Goal: Transaction & Acquisition: Purchase product/service

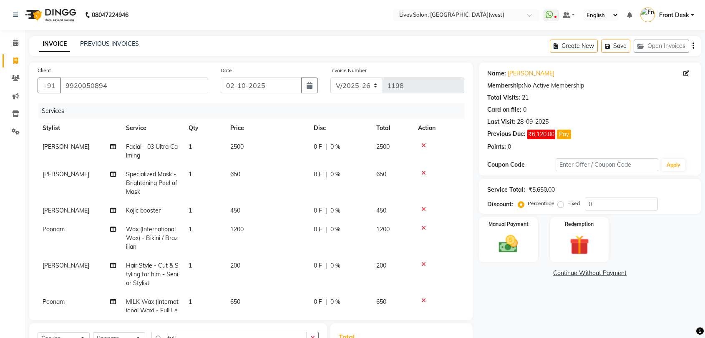
select select "4342"
select select "service"
select select "24005"
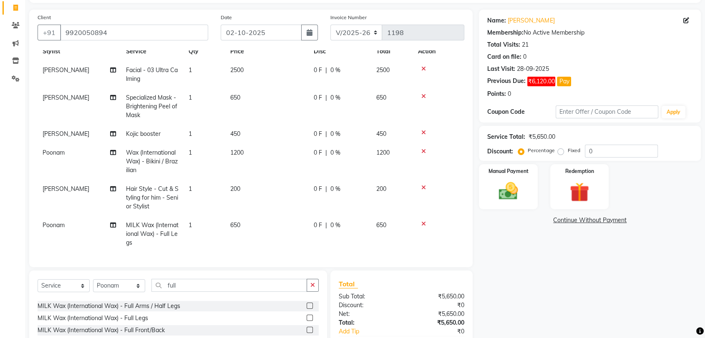
scroll to position [53, 0]
click at [598, 148] on input "0" at bounding box center [620, 150] width 73 height 13
type input "1"
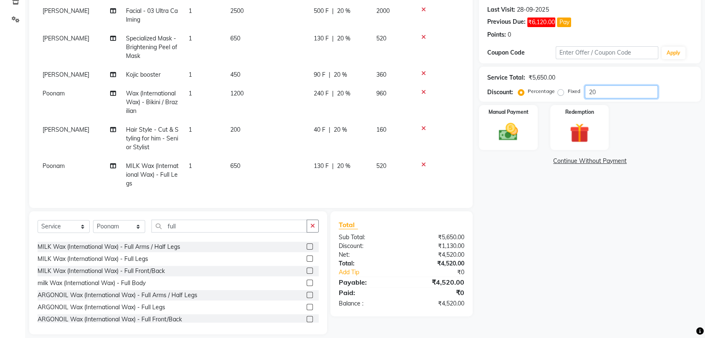
scroll to position [115, 0]
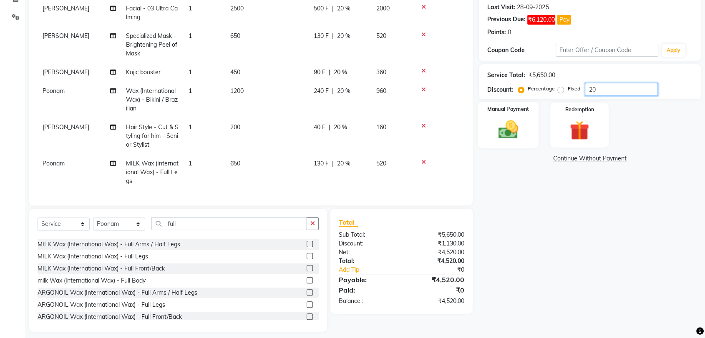
type input "20"
click at [507, 135] on img at bounding box center [508, 129] width 33 height 23
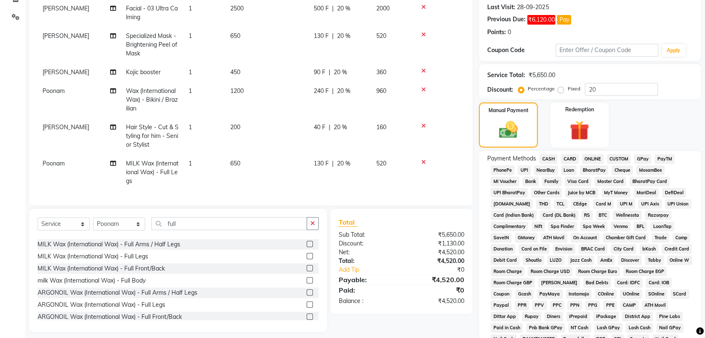
scroll to position [198, 0]
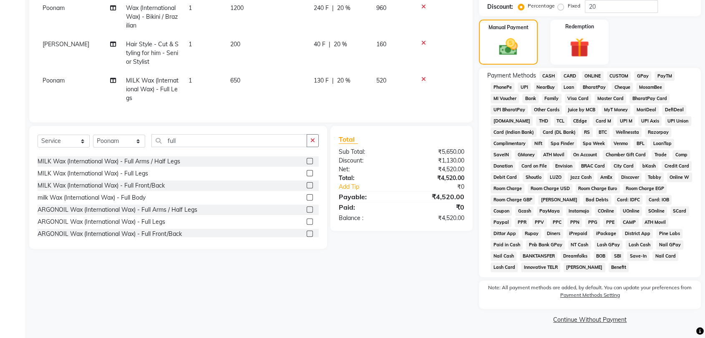
click at [640, 75] on span "GPay" at bounding box center [642, 76] width 17 height 10
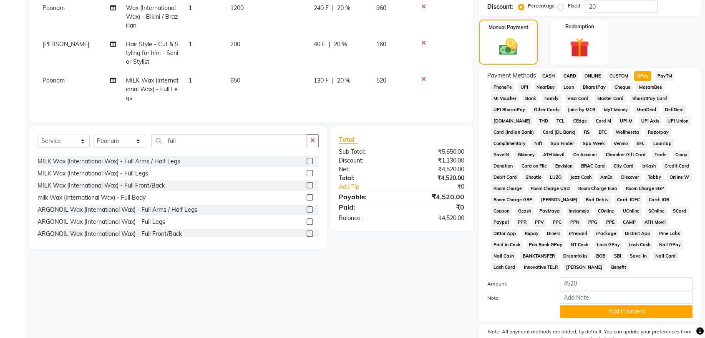
scroll to position [242, 0]
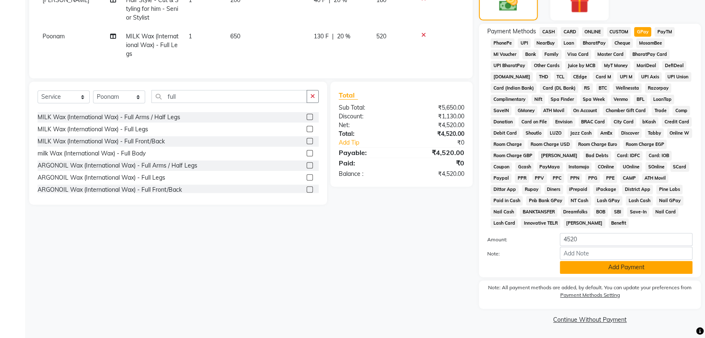
click at [620, 268] on button "Add Payment" at bounding box center [625, 267] width 133 height 13
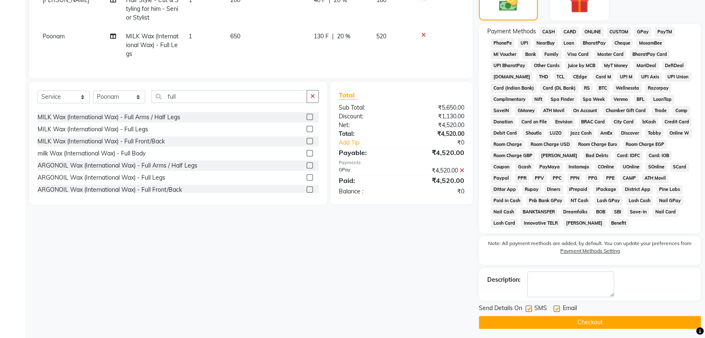
click at [530, 309] on label at bounding box center [528, 309] width 6 height 6
click at [530, 309] on input "checkbox" at bounding box center [527, 308] width 5 height 5
checkbox input "false"
click at [585, 322] on button "Checkout" at bounding box center [590, 322] width 222 height 13
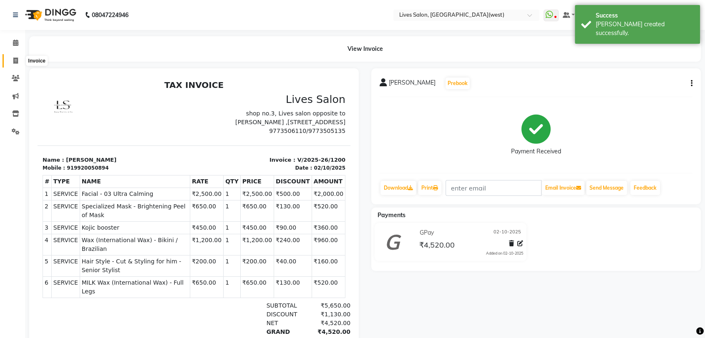
click at [16, 59] on icon at bounding box center [15, 61] width 5 height 6
select select "service"
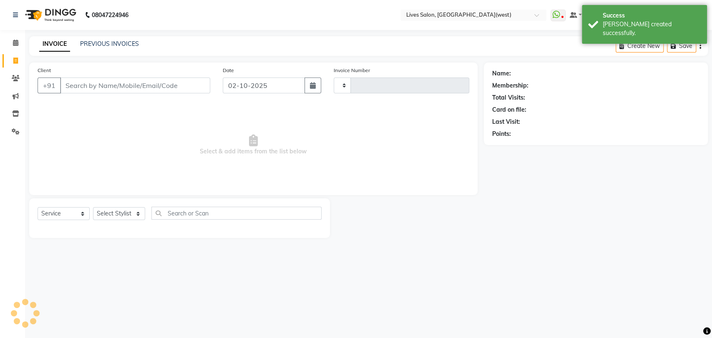
type input "1201"
select select "4342"
click at [88, 41] on link "PREVIOUS INVOICES" at bounding box center [109, 44] width 59 height 8
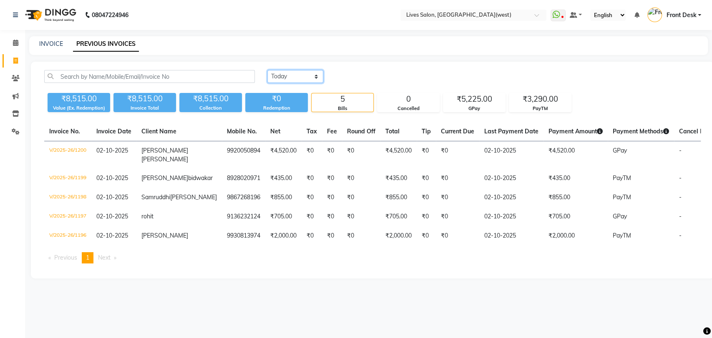
click at [311, 76] on select "Today Yesterday Custom Range" at bounding box center [295, 76] width 56 height 13
click at [267, 70] on select "Today Yesterday Custom Range" at bounding box center [295, 76] width 56 height 13
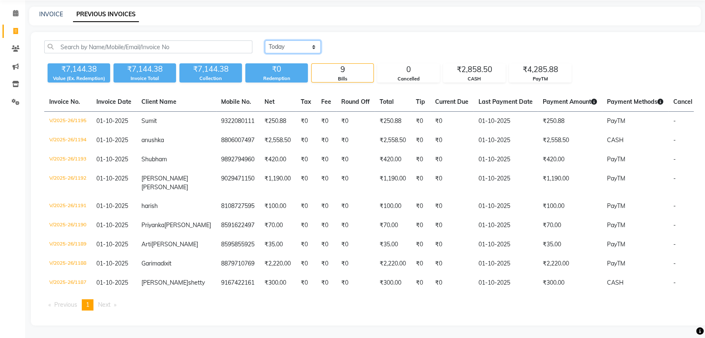
scroll to position [35, 0]
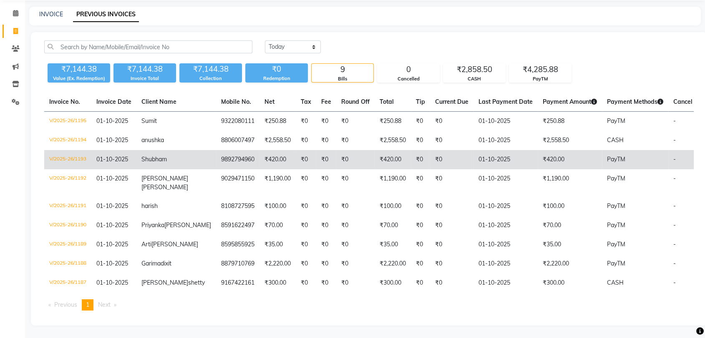
click at [216, 150] on td "9892794960" at bounding box center [237, 159] width 43 height 19
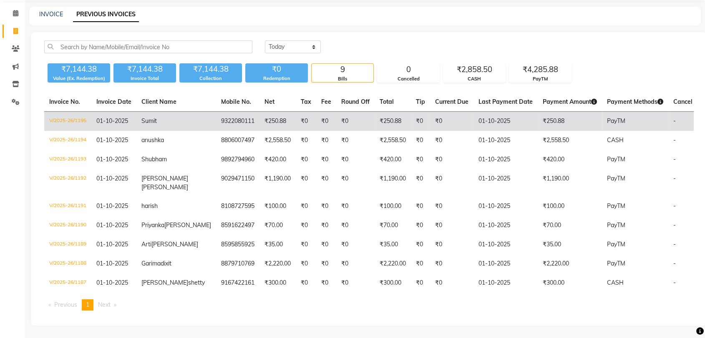
click at [216, 116] on td "9322080111" at bounding box center [237, 122] width 43 height 20
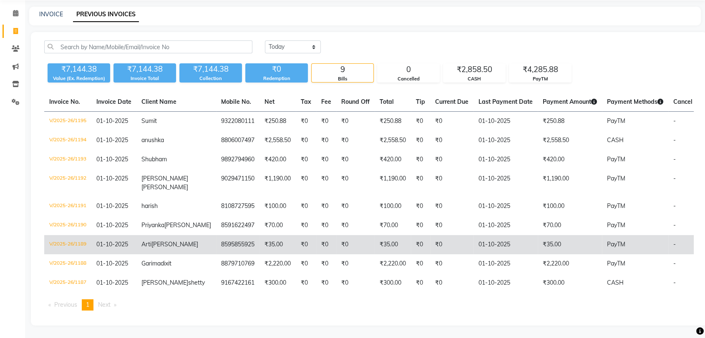
click at [216, 246] on td "8595855925" at bounding box center [237, 244] width 43 height 19
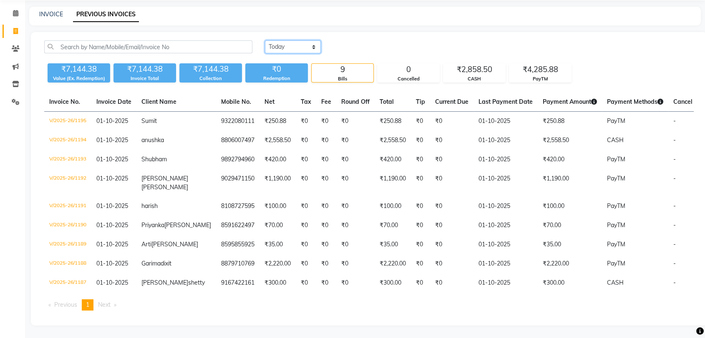
click at [308, 43] on select "Today Yesterday Custom Range" at bounding box center [293, 46] width 56 height 13
select select "range"
click at [265, 40] on select "Today Yesterday Custom Range" at bounding box center [293, 46] width 56 height 13
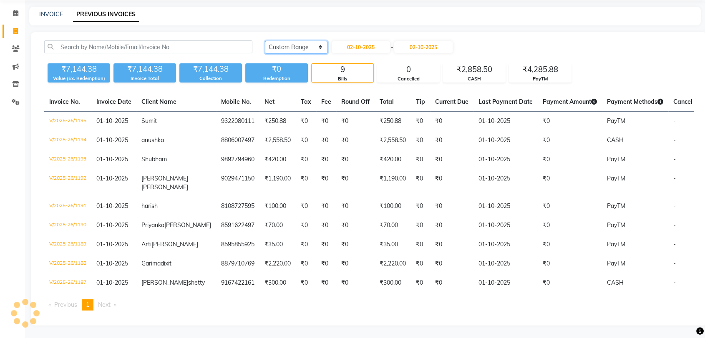
scroll to position [0, 0]
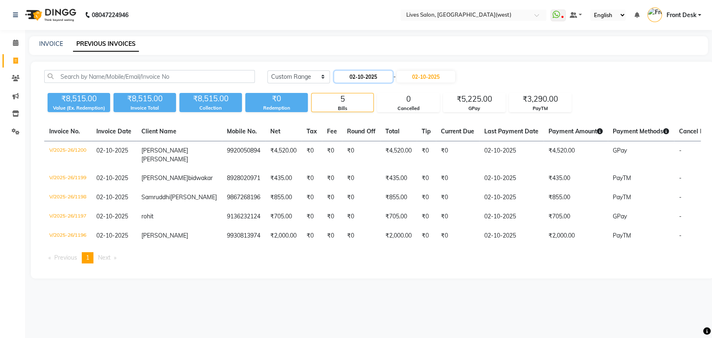
click at [361, 78] on input "02-10-2025" at bounding box center [363, 77] width 58 height 12
select select "10"
select select "2025"
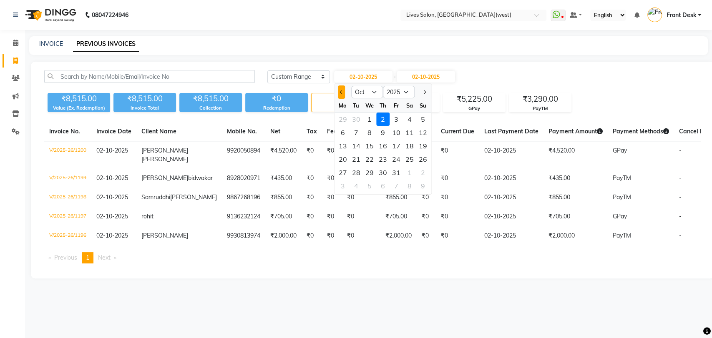
click at [340, 91] on span "Previous month" at bounding box center [341, 91] width 3 height 3
select select "9"
click at [356, 170] on div "30" at bounding box center [355, 172] width 13 height 13
type input "30-09-2025"
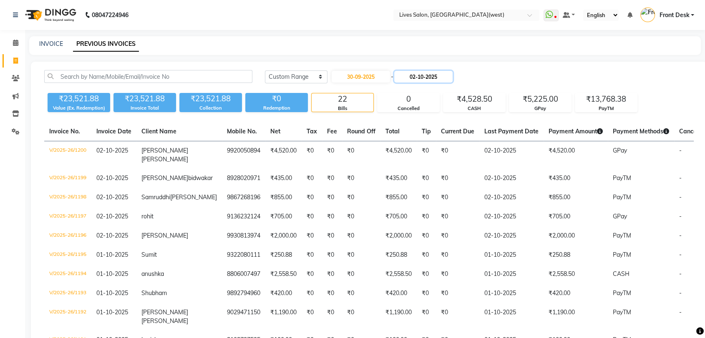
click at [433, 80] on input "02-10-2025" at bounding box center [423, 77] width 58 height 12
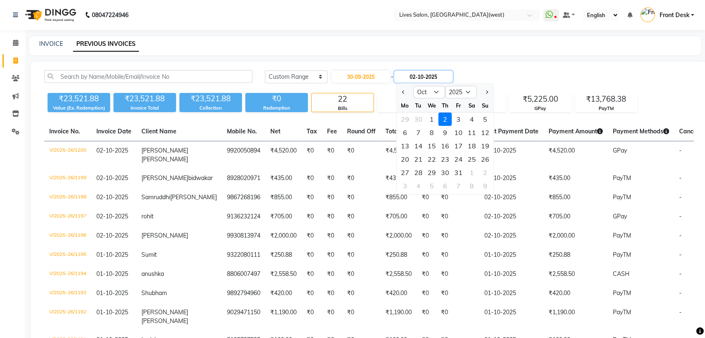
click at [431, 78] on input "02-10-2025" at bounding box center [423, 77] width 58 height 12
click at [400, 91] on button "Previous month" at bounding box center [403, 91] width 7 height 13
select select "9"
click at [423, 171] on div "30" at bounding box center [417, 172] width 13 height 13
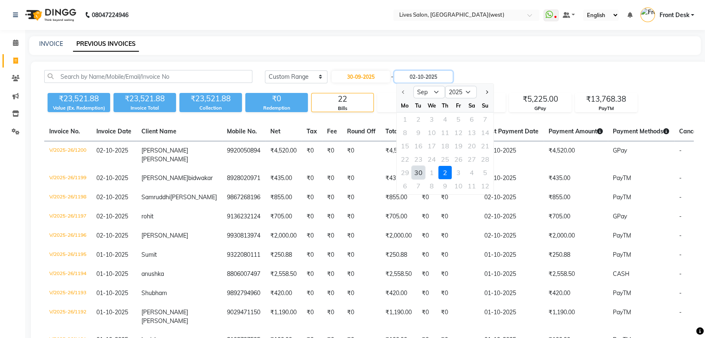
type input "30-09-2025"
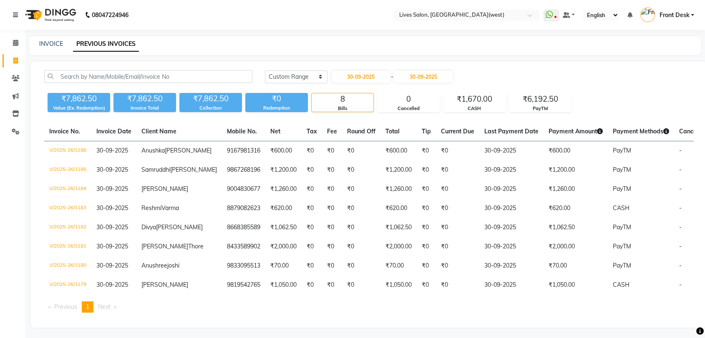
click at [507, 70] on div "Today Yesterday Custom Range 30-09-2025 - 30-09-2025" at bounding box center [479, 76] width 429 height 13
click at [382, 75] on input "30-09-2025" at bounding box center [360, 77] width 58 height 12
select select "9"
select select "2025"
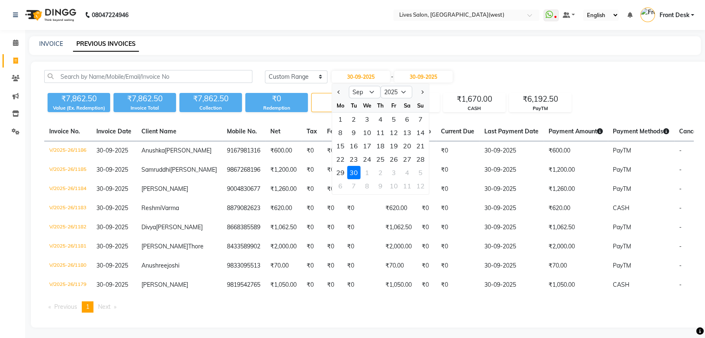
click at [357, 168] on div "30" at bounding box center [353, 172] width 13 height 13
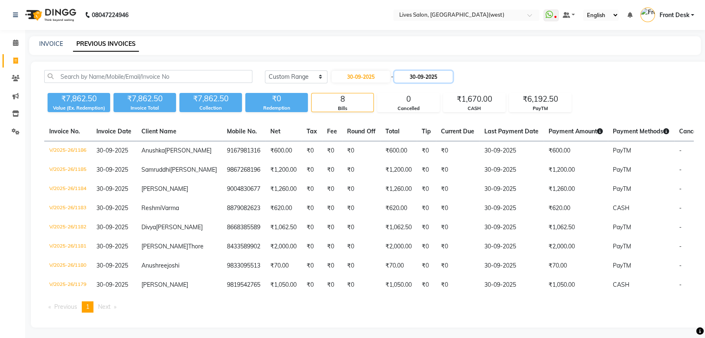
click at [419, 80] on input "30-09-2025" at bounding box center [423, 77] width 58 height 12
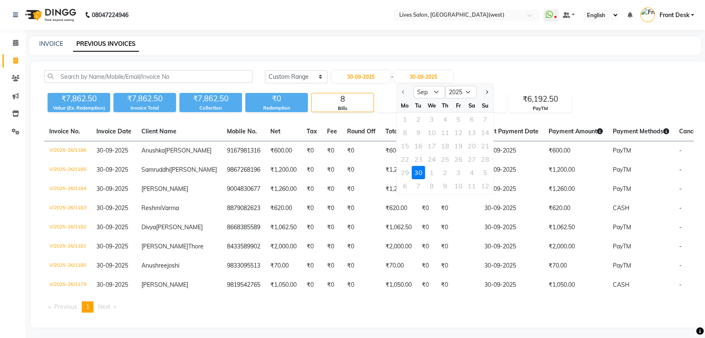
click at [420, 172] on div "30" at bounding box center [417, 172] width 13 height 13
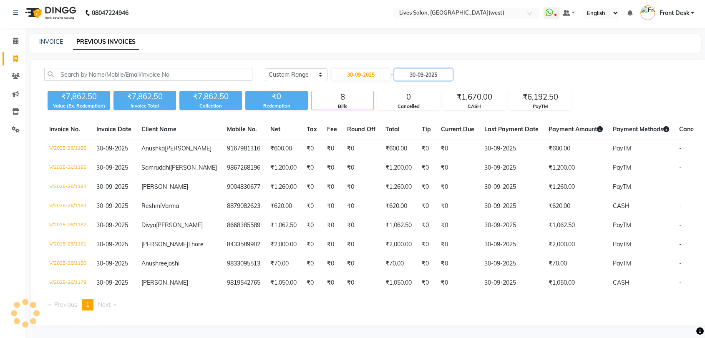
scroll to position [29, 0]
click at [360, 69] on input "30-09-2025" at bounding box center [360, 75] width 58 height 12
select select "9"
select select "2025"
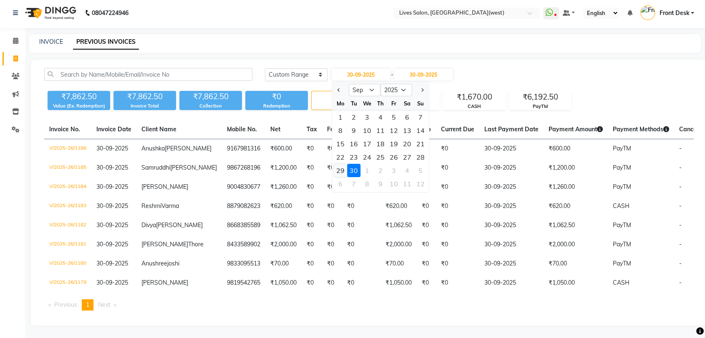
click at [337, 164] on div "29" at bounding box center [340, 170] width 13 height 13
type input "29-09-2025"
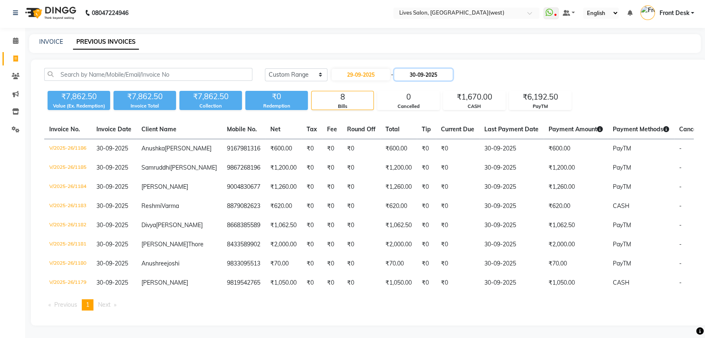
click at [427, 69] on input "30-09-2025" at bounding box center [423, 75] width 58 height 12
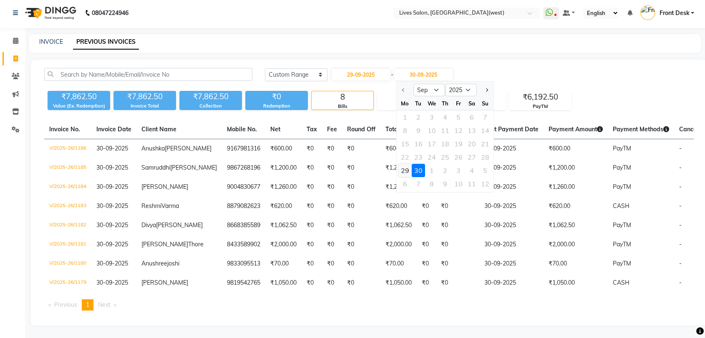
click at [401, 164] on div "29" at bounding box center [404, 170] width 13 height 13
type input "29-09-2025"
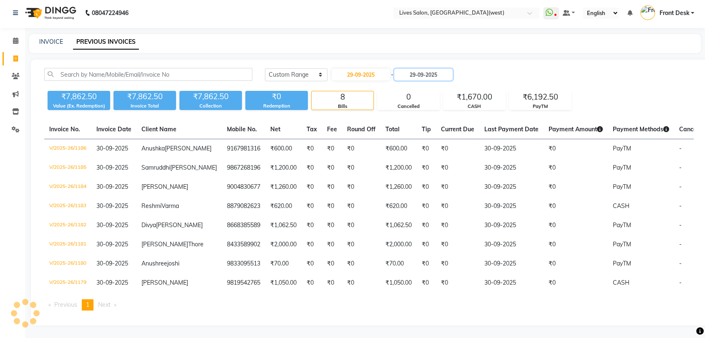
scroll to position [0, 0]
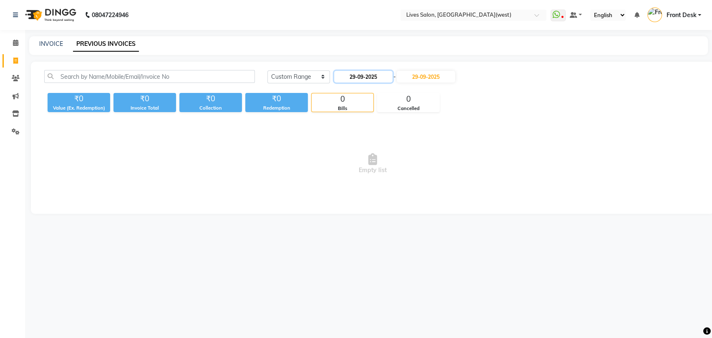
click at [370, 73] on input "29-09-2025" at bounding box center [363, 77] width 58 height 12
select select "9"
select select "2025"
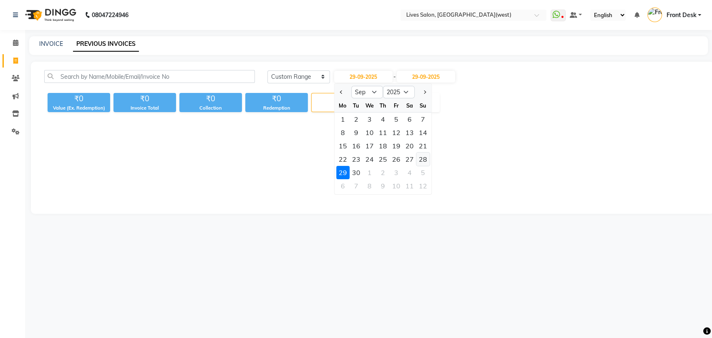
click at [417, 156] on div "28" at bounding box center [422, 159] width 13 height 13
type input "28-09-2025"
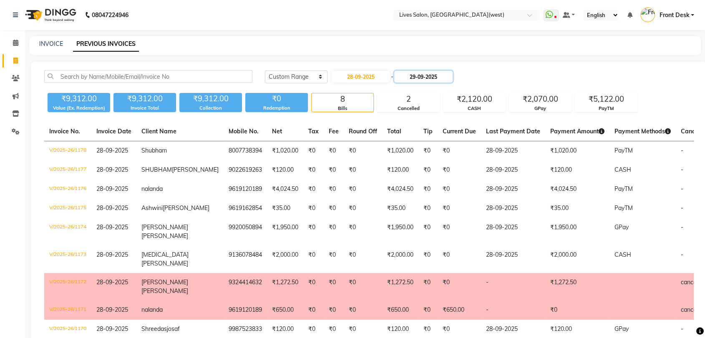
click at [424, 74] on input "29-09-2025" at bounding box center [423, 77] width 58 height 12
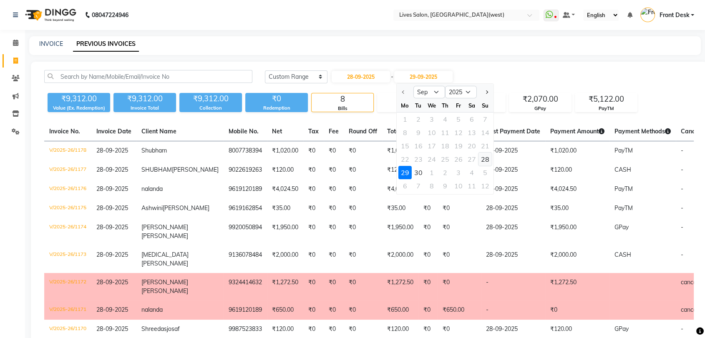
click at [482, 158] on div "28" at bounding box center [484, 159] width 13 height 13
type input "28-09-2025"
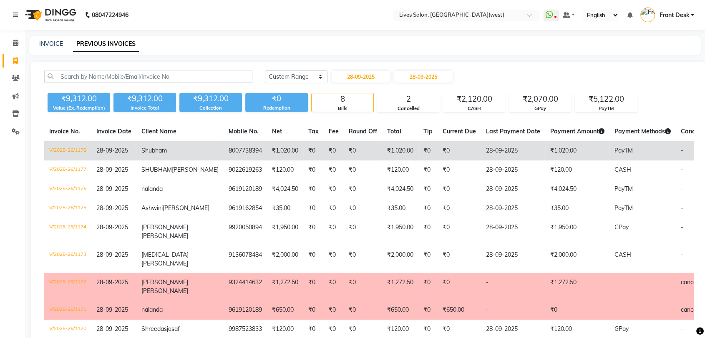
click at [382, 149] on td "₹1,020.00" at bounding box center [400, 151] width 36 height 20
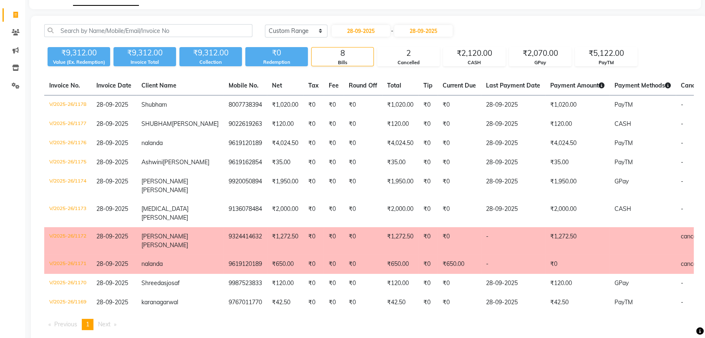
scroll to position [47, 0]
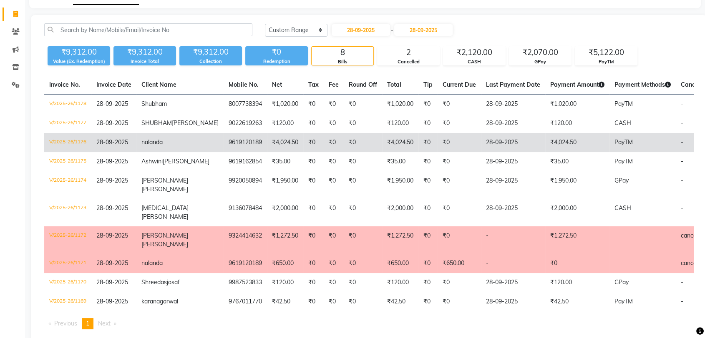
click at [382, 152] on td "₹4,024.50" at bounding box center [400, 142] width 36 height 19
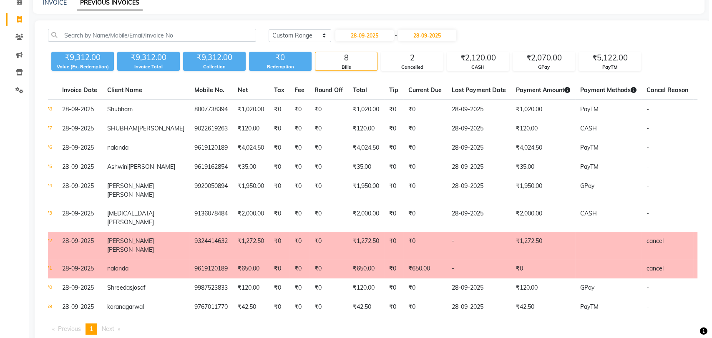
scroll to position [0, 0]
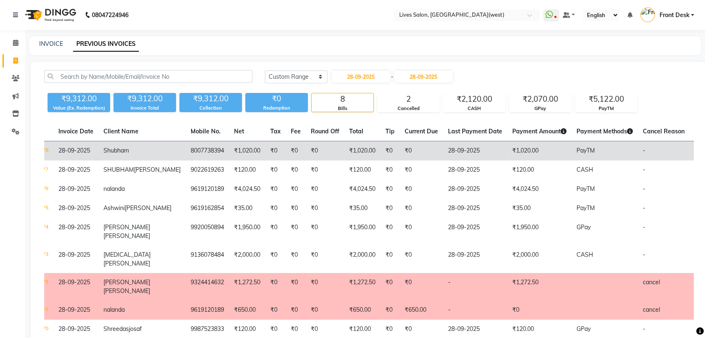
drag, startPoint x: 695, startPoint y: 130, endPoint x: 529, endPoint y: 156, distance: 168.0
click at [529, 156] on div "Invoice No. Invoice Date Client Name Mobile No. Net Tax Fee Round Off Total Tip…" at bounding box center [368, 252] width 659 height 261
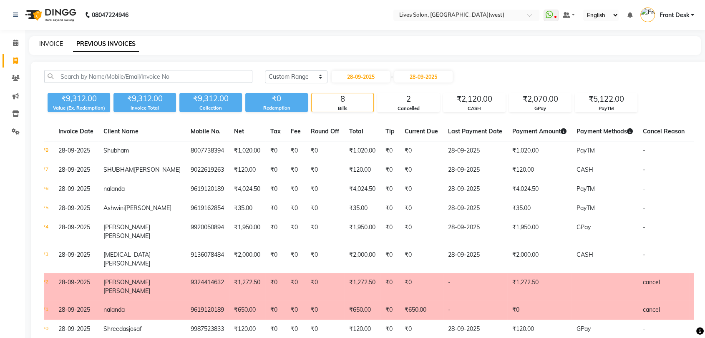
click at [50, 44] on link "INVOICE" at bounding box center [51, 44] width 24 height 8
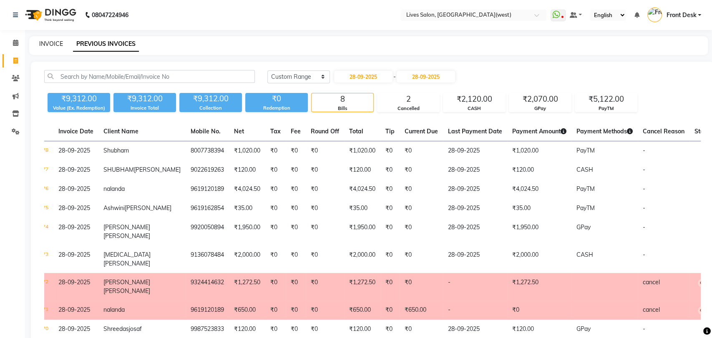
select select "service"
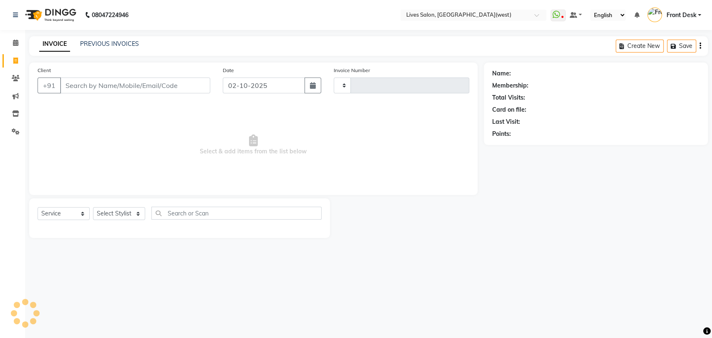
type input "1201"
select select "4342"
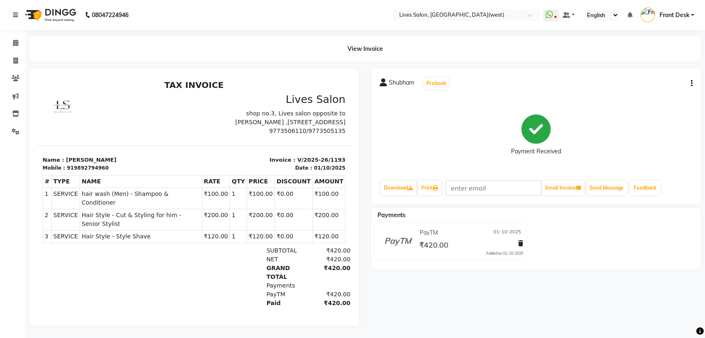
click at [58, 168] on div "Mobile :" at bounding box center [54, 168] width 23 height 8
click at [60, 168] on div "Mobile :" at bounding box center [54, 168] width 23 height 8
drag, startPoint x: 60, startPoint y: 168, endPoint x: 98, endPoint y: 168, distance: 37.5
click at [98, 168] on div "Mobile : 919892794960" at bounding box center [116, 168] width 146 height 8
copy div ": 919892794960"
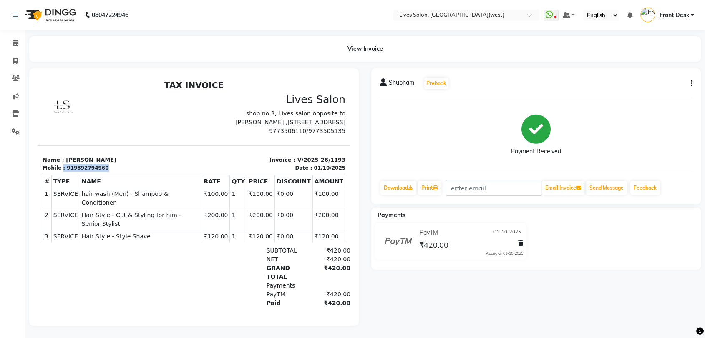
click at [67, 170] on div "919892794960" at bounding box center [88, 168] width 42 height 8
drag, startPoint x: 63, startPoint y: 168, endPoint x: 98, endPoint y: 166, distance: 35.9
click at [98, 166] on div "Mobile : 919892794960" at bounding box center [116, 168] width 146 height 8
copy div "919892794960"
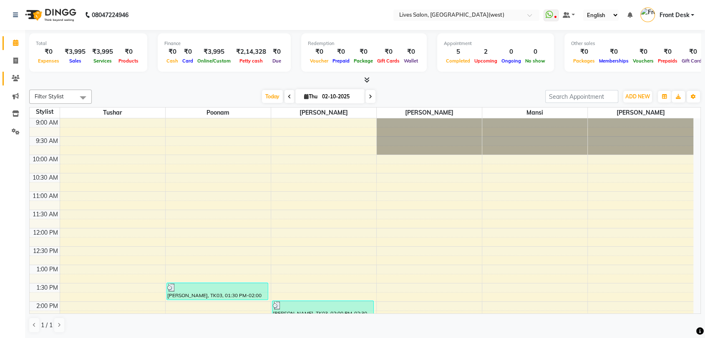
click at [15, 79] on icon at bounding box center [16, 78] width 8 height 6
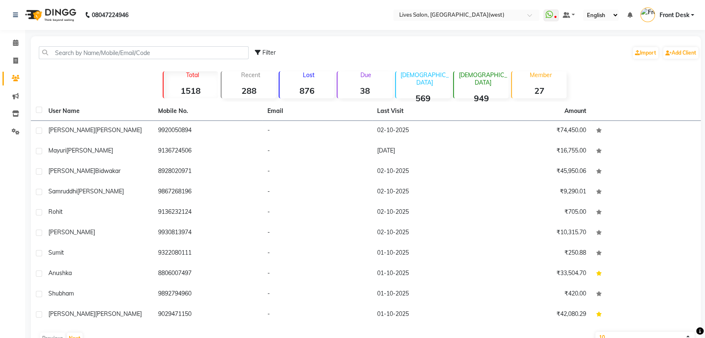
click at [55, 59] on div "Filter Import Add Client" at bounding box center [366, 53] width 666 height 26
click at [57, 52] on input "text" at bounding box center [144, 52] width 210 height 13
paste input ": 919892794960"
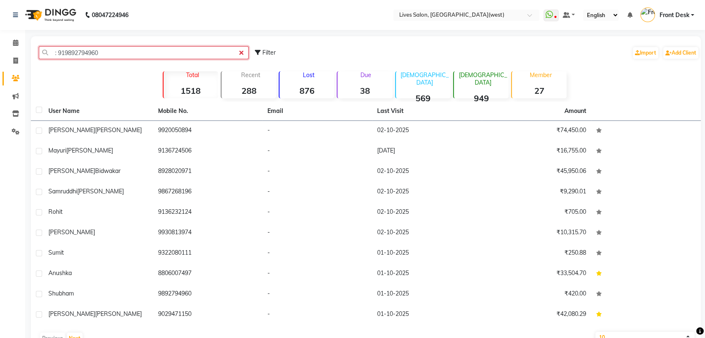
click at [113, 51] on input ": 919892794960" at bounding box center [144, 52] width 210 height 13
type input ":"
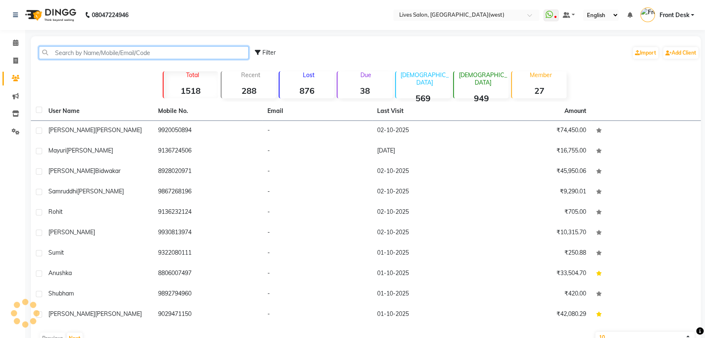
click at [150, 48] on input "text" at bounding box center [144, 52] width 210 height 13
paste input "919892794960"
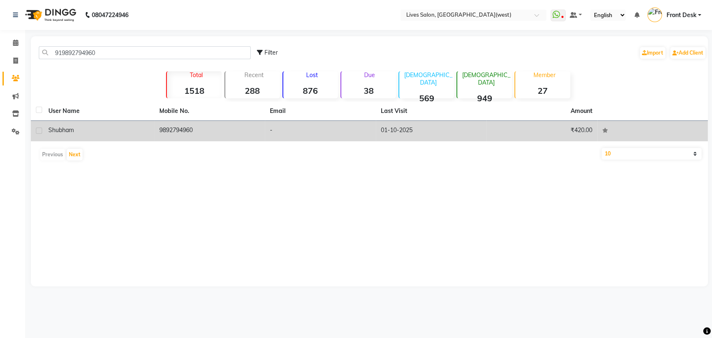
click at [176, 125] on td "9892794960" at bounding box center [209, 131] width 111 height 20
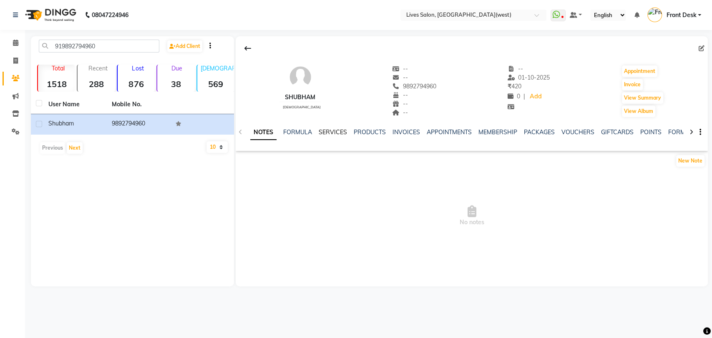
click at [339, 129] on link "SERVICES" at bounding box center [333, 132] width 28 height 8
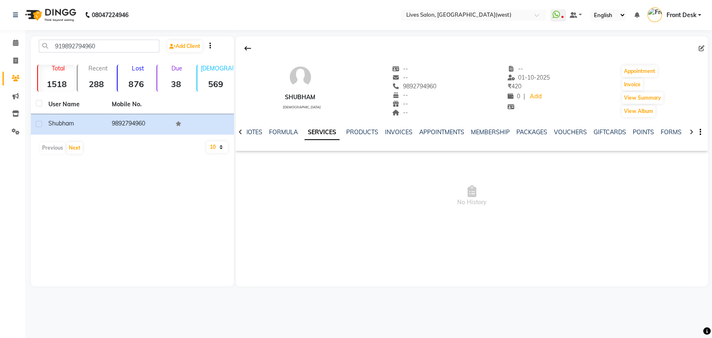
click at [339, 129] on link "SERVICES" at bounding box center [321, 132] width 35 height 15
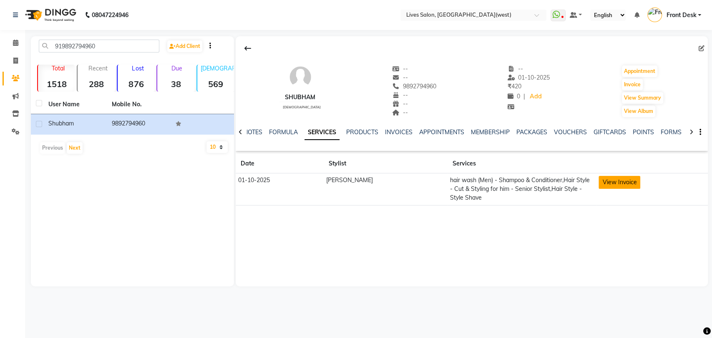
click at [607, 180] on button "View Invoice" at bounding box center [619, 182] width 42 height 13
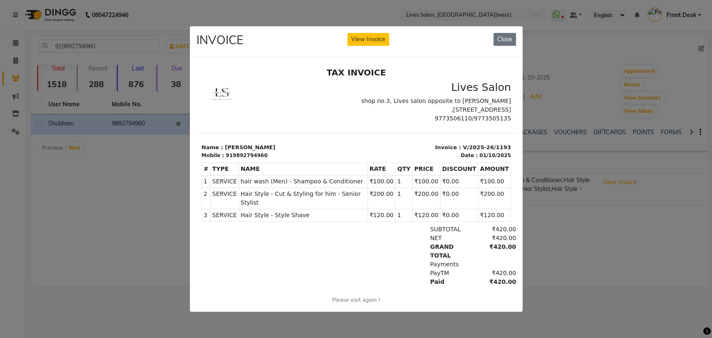
click at [618, 238] on ngb-modal-window "INVOICE View Invoice Close" at bounding box center [356, 169] width 712 height 338
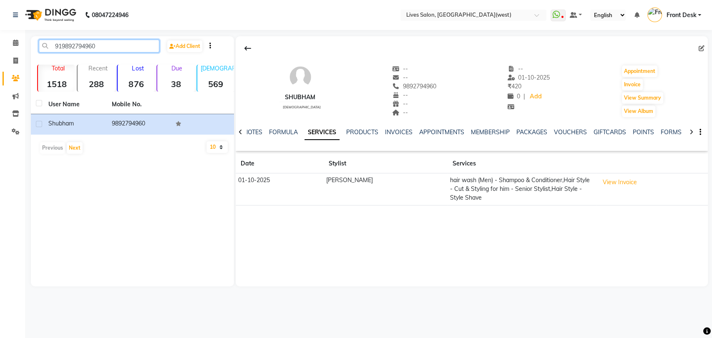
click at [113, 44] on input "919892794960" at bounding box center [99, 46] width 120 height 13
type input "9"
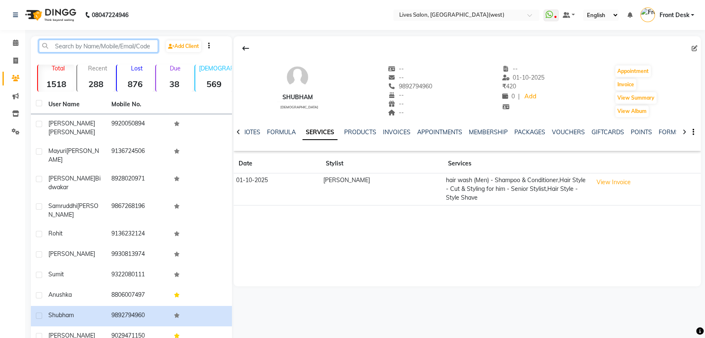
paste input "919322080111"
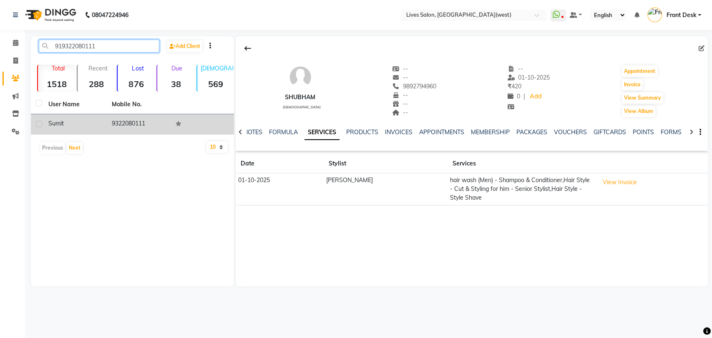
type input "919322080111"
click at [123, 118] on td "9322080111" at bounding box center [138, 124] width 63 height 20
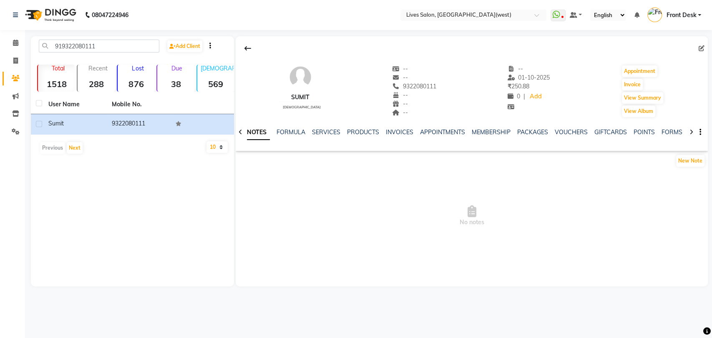
click at [304, 126] on div "NOTES FORMULA SERVICES PRODUCTS INVOICES APPOINTMENTS MEMBERSHIP PACKAGES VOUCH…" at bounding box center [472, 132] width 472 height 29
click at [325, 131] on link "SERVICES" at bounding box center [326, 132] width 28 height 8
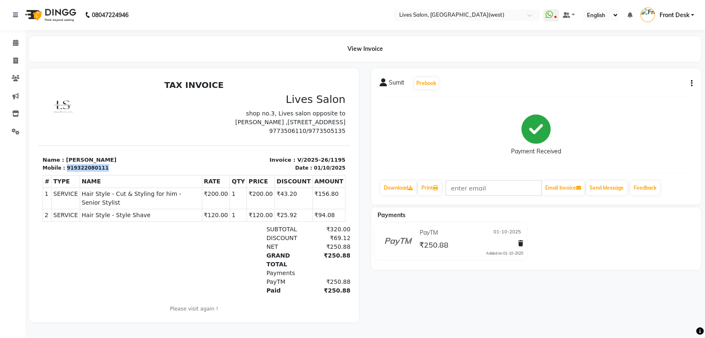
drag, startPoint x: 64, startPoint y: 166, endPoint x: 100, endPoint y: 167, distance: 36.7
click at [100, 167] on div "Mobile : 919322080111" at bounding box center [116, 168] width 146 height 8
copy div "919322080111"
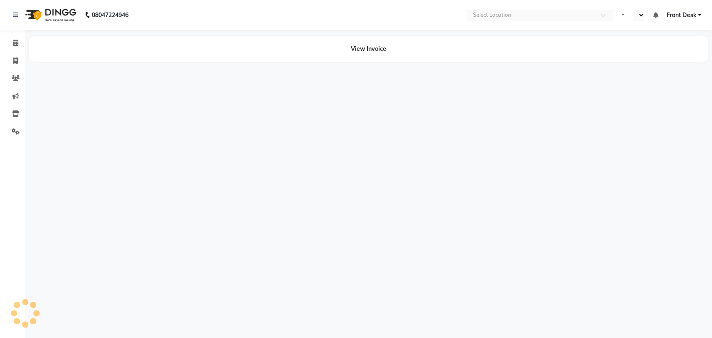
select select "en"
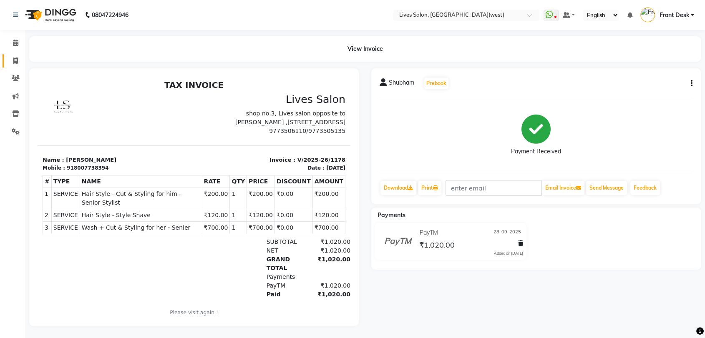
click at [13, 55] on link "Invoice" at bounding box center [13, 61] width 20 height 14
select select "service"
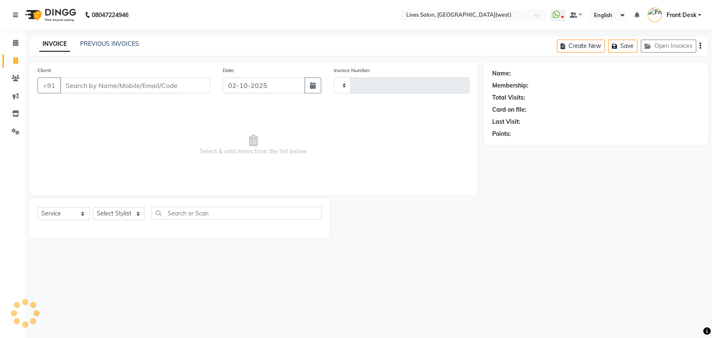
type input "1201"
select select "4342"
click at [106, 47] on link "PREVIOUS INVOICES" at bounding box center [109, 44] width 59 height 8
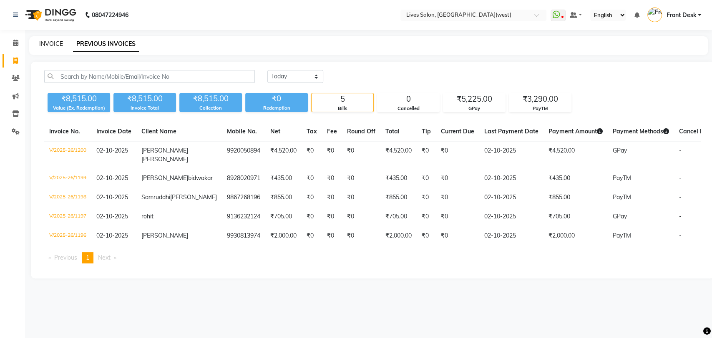
click at [50, 41] on link "INVOICE" at bounding box center [51, 44] width 24 height 8
select select "service"
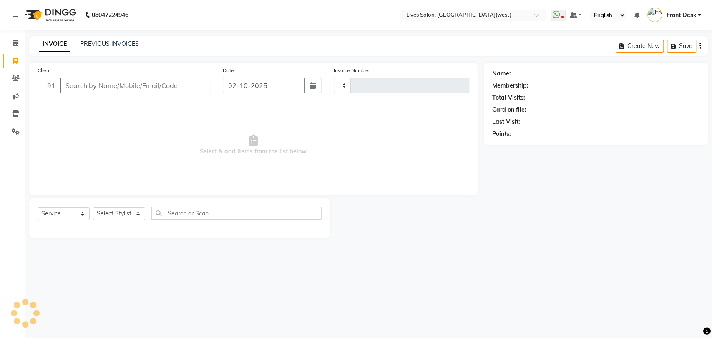
type input "1201"
select select "4342"
click at [78, 88] on input "Client" at bounding box center [135, 86] width 150 height 16
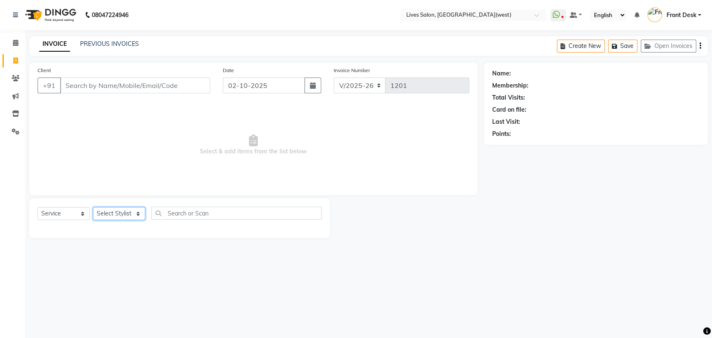
click at [122, 211] on select "Select Stylist [PERSON_NAME] Front Desk [PERSON_NAME] [PERSON_NAME] sameer [PER…" at bounding box center [119, 213] width 52 height 13
select select "92753"
click at [93, 207] on select "Select Stylist [PERSON_NAME] Front Desk [PERSON_NAME] [PERSON_NAME] sameer [PER…" at bounding box center [119, 213] width 52 height 13
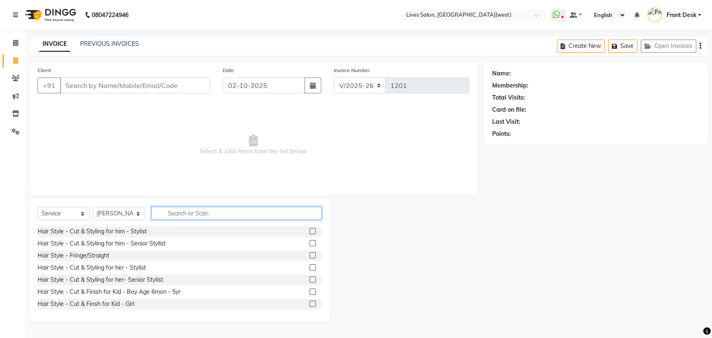
click at [162, 208] on input "text" at bounding box center [236, 213] width 170 height 13
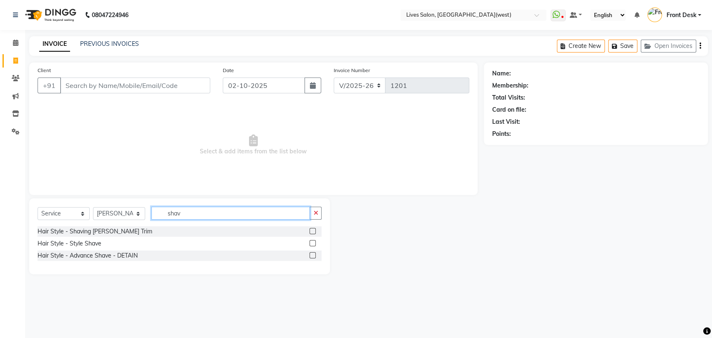
type input "shav"
click at [314, 242] on label at bounding box center [312, 243] width 6 height 6
click at [314, 242] on input "checkbox" at bounding box center [311, 243] width 5 height 5
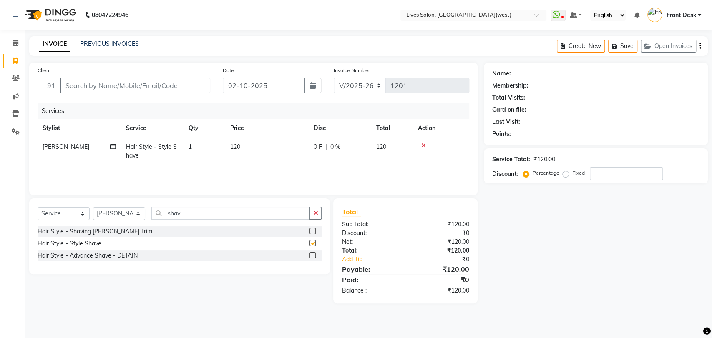
checkbox input "false"
click at [313, 256] on label at bounding box center [312, 255] width 6 height 6
click at [313, 256] on input "checkbox" at bounding box center [311, 255] width 5 height 5
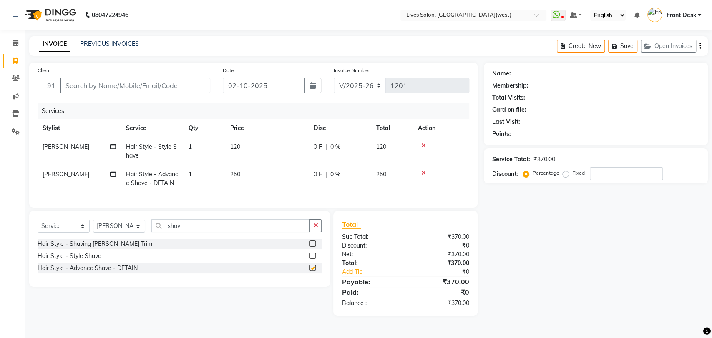
checkbox input "false"
click at [422, 172] on icon at bounding box center [423, 173] width 5 height 6
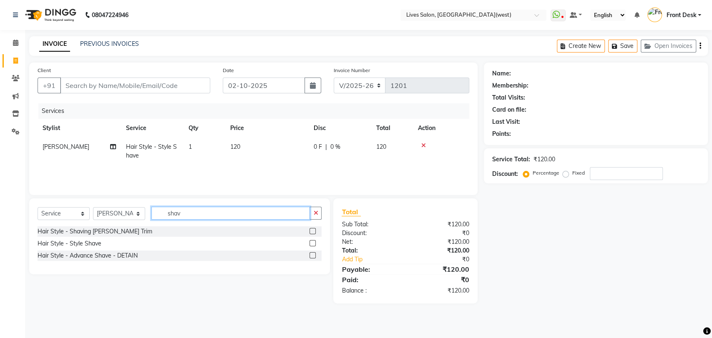
click at [184, 212] on input "shav" at bounding box center [230, 213] width 158 height 13
click at [88, 86] on input "Client" at bounding box center [135, 86] width 150 height 16
type input "9"
type input "0"
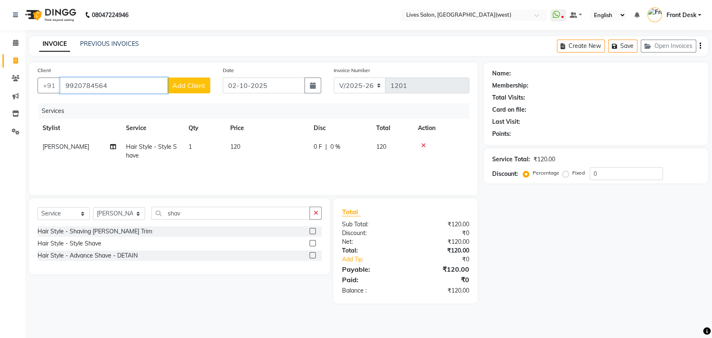
type input "9920784564"
click at [190, 85] on span "Add Client" at bounding box center [188, 85] width 33 height 8
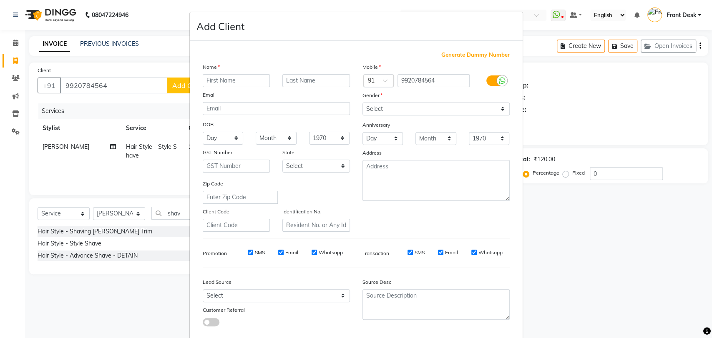
click at [231, 78] on input "text" at bounding box center [237, 80] width 68 height 13
type input "[PERSON_NAME]"
click at [433, 110] on select "Select [DEMOGRAPHIC_DATA] [DEMOGRAPHIC_DATA] Other Prefer Not To Say" at bounding box center [435, 109] width 147 height 13
select select "[DEMOGRAPHIC_DATA]"
click at [362, 103] on select "Select [DEMOGRAPHIC_DATA] [DEMOGRAPHIC_DATA] Other Prefer Not To Say" at bounding box center [435, 109] width 147 height 13
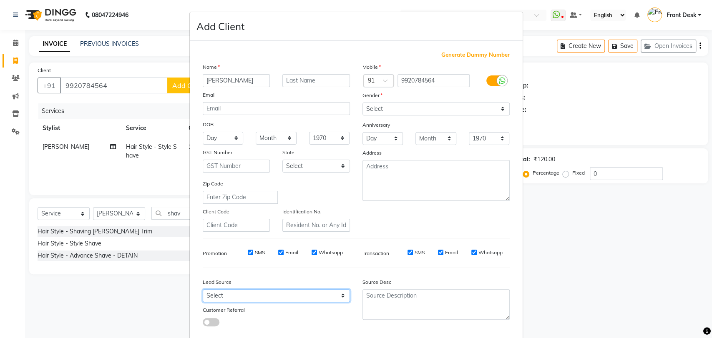
click at [323, 292] on select "Select Walk-in Referral Internet Friend Word of Mouth Advertisement Facebook Ju…" at bounding box center [276, 295] width 147 height 13
select select "29956"
click at [203, 289] on select "Select Walk-in Referral Internet Friend Word of Mouth Advertisement Facebook Ju…" at bounding box center [276, 295] width 147 height 13
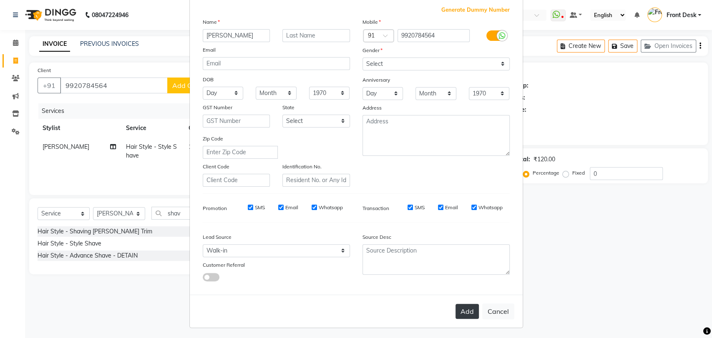
click at [468, 307] on button "Add" at bounding box center [466, 311] width 23 height 15
select select
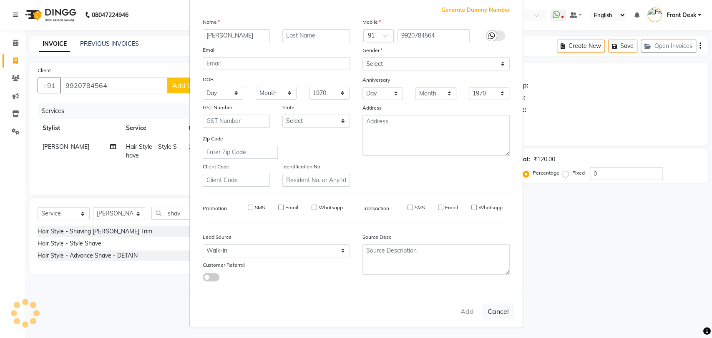
select select
checkbox input "false"
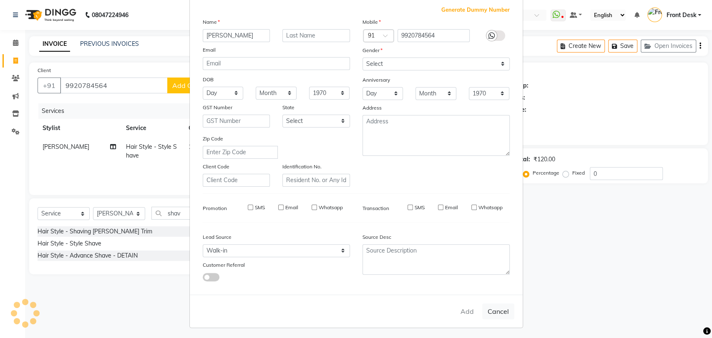
checkbox input "false"
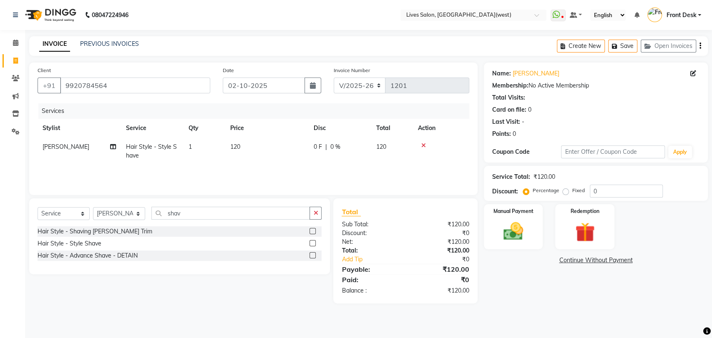
drag, startPoint x: 468, startPoint y: 307, endPoint x: 655, endPoint y: 108, distance: 273.1
click at [655, 108] on div "Card on file: 0" at bounding box center [595, 109] width 207 height 9
click at [193, 211] on input "shav" at bounding box center [230, 213] width 158 height 13
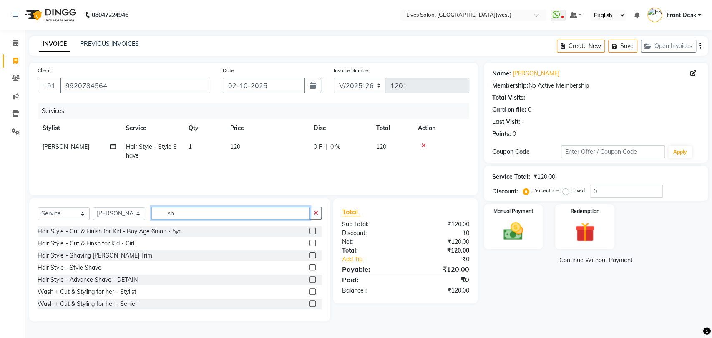
type input "s"
click at [167, 208] on input "text" at bounding box center [236, 213] width 170 height 13
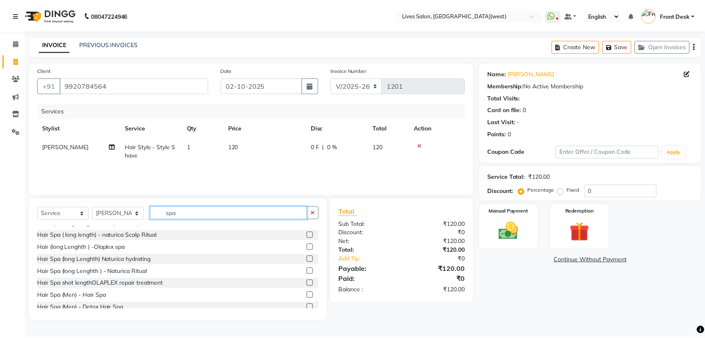
scroll to position [87, 0]
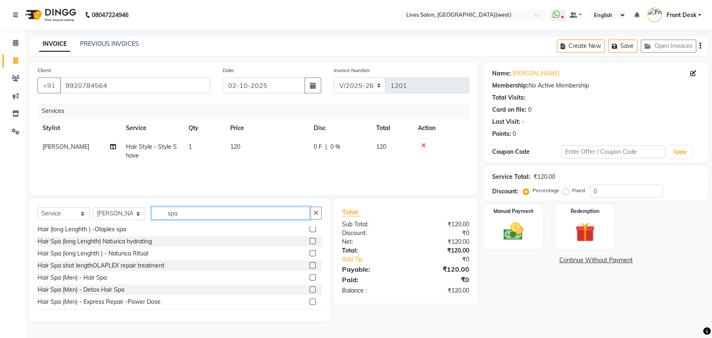
type input "spa"
click at [309, 278] on label at bounding box center [312, 277] width 6 height 6
click at [309, 278] on input "checkbox" at bounding box center [311, 277] width 5 height 5
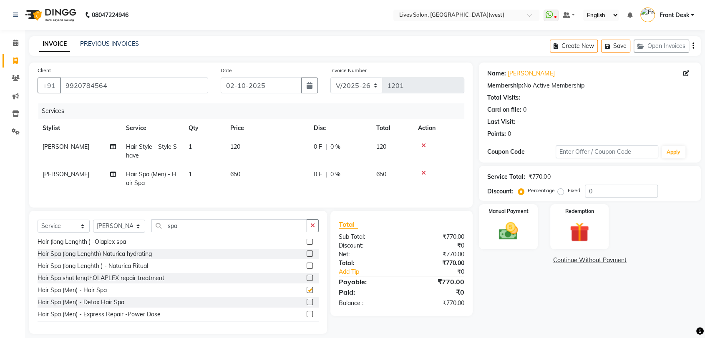
checkbox input "false"
click at [207, 231] on input "spa" at bounding box center [229, 225] width 156 height 13
type input "s"
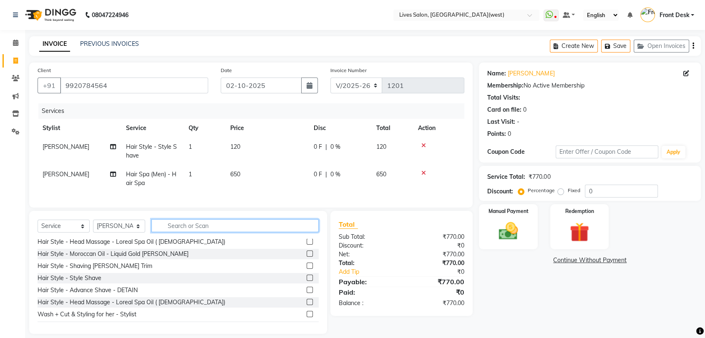
click at [193, 230] on input "text" at bounding box center [234, 225] width 167 height 13
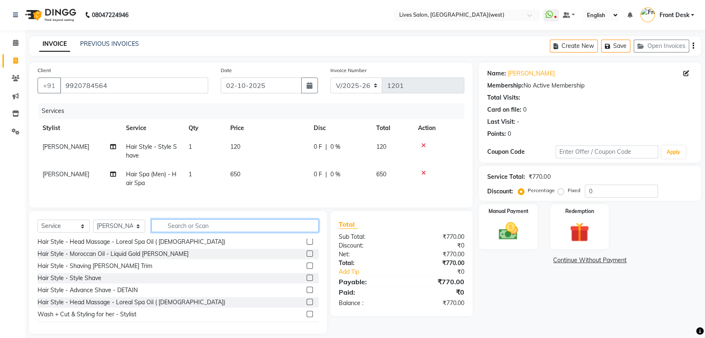
click at [193, 230] on input "text" at bounding box center [234, 225] width 167 height 13
click at [306, 293] on label at bounding box center [309, 290] width 6 height 6
click at [306, 293] on input "checkbox" at bounding box center [308, 290] width 5 height 5
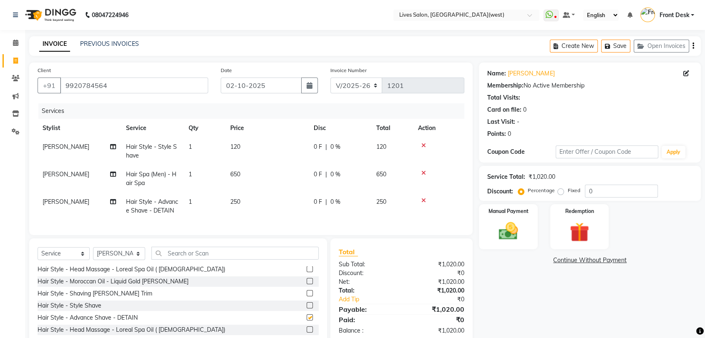
checkbox input "false"
click at [241, 209] on td "250" at bounding box center [266, 207] width 83 height 28
select select "92753"
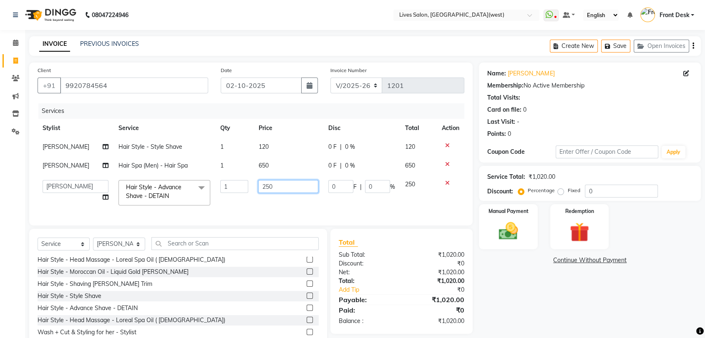
click at [267, 182] on input "250" at bounding box center [288, 186] width 60 height 13
click at [261, 185] on input "250" at bounding box center [288, 186] width 60 height 13
type input "350"
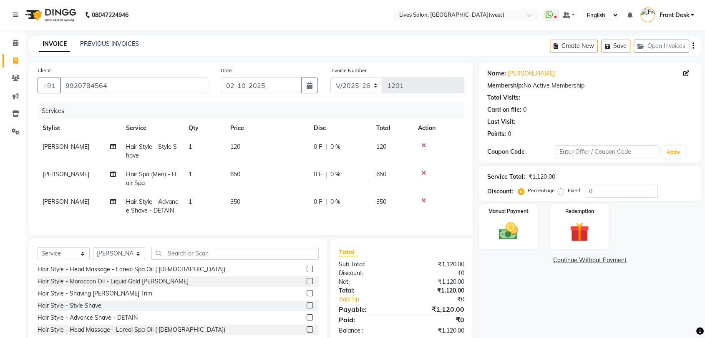
click at [334, 202] on td "0 F | 0 %" at bounding box center [340, 207] width 63 height 28
select select "92753"
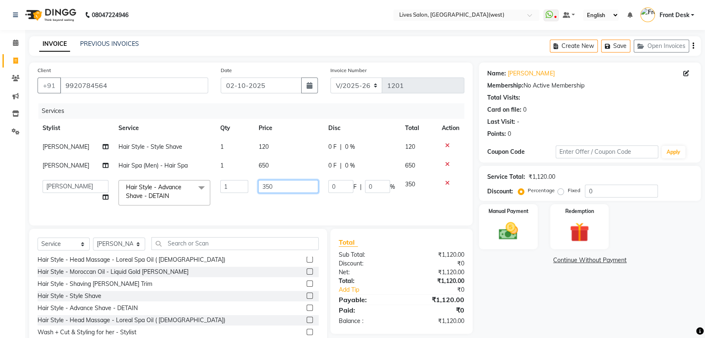
click at [266, 184] on input "350" at bounding box center [288, 186] width 60 height 13
type input "250"
click at [271, 194] on td "250" at bounding box center [288, 192] width 70 height 35
select select "92753"
click at [262, 186] on input "250" at bounding box center [288, 186] width 60 height 13
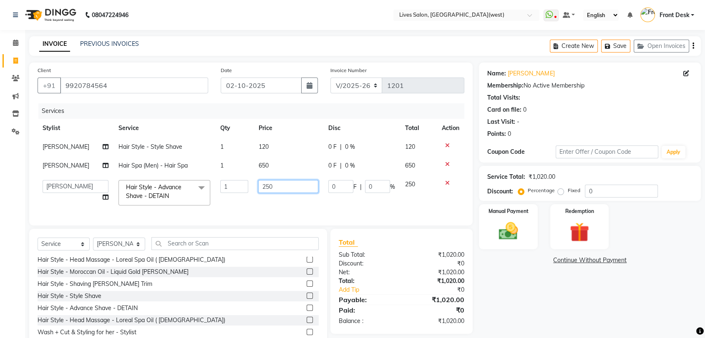
click at [265, 186] on input "250" at bounding box center [288, 186] width 60 height 13
type input "300"
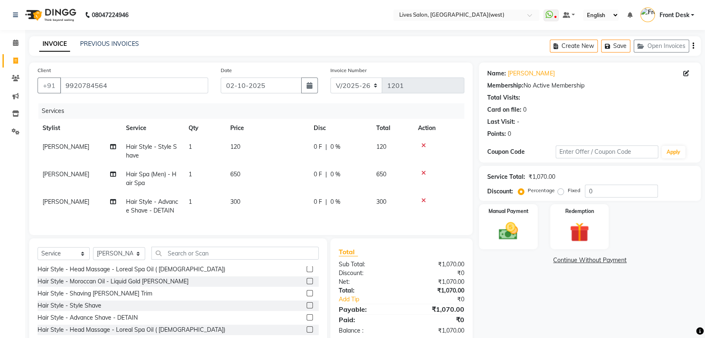
click at [277, 198] on td "300" at bounding box center [266, 207] width 83 height 28
select select "92753"
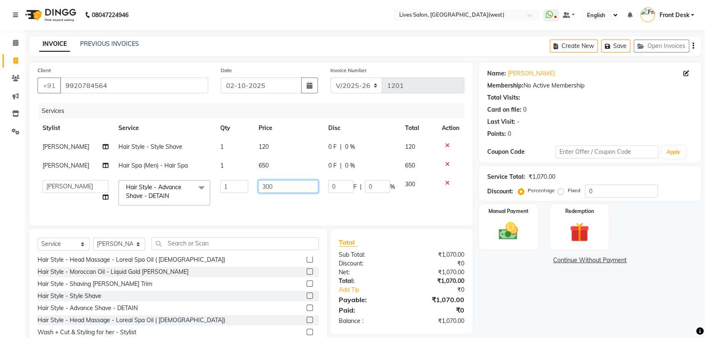
click at [263, 186] on input "300" at bounding box center [288, 186] width 60 height 13
click at [267, 186] on input "300" at bounding box center [288, 186] width 60 height 13
type input "330"
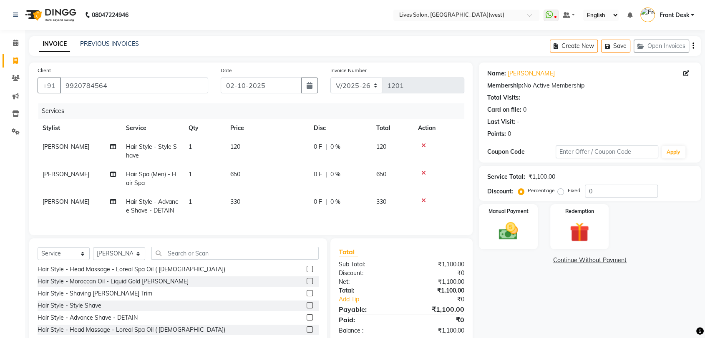
click at [278, 203] on td "330" at bounding box center [266, 207] width 83 height 28
select select "92753"
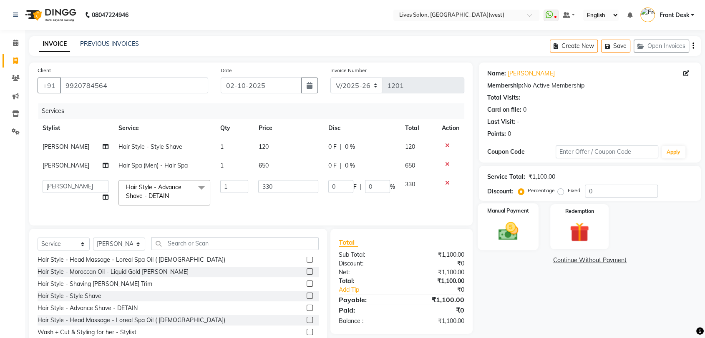
click at [510, 232] on img at bounding box center [508, 231] width 33 height 23
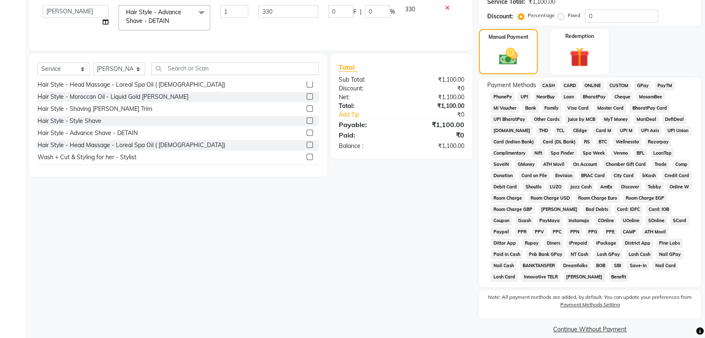
scroll to position [185, 0]
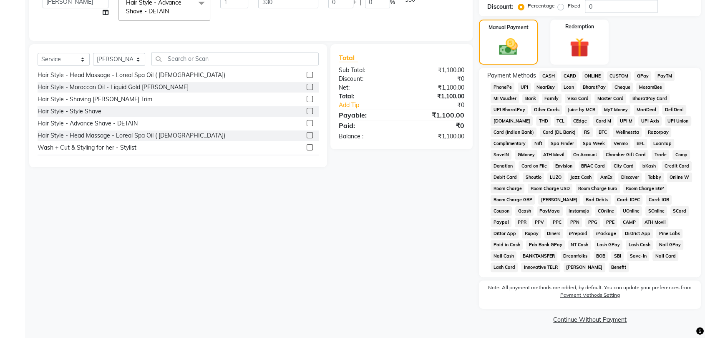
click at [637, 73] on span "GPay" at bounding box center [642, 76] width 17 height 10
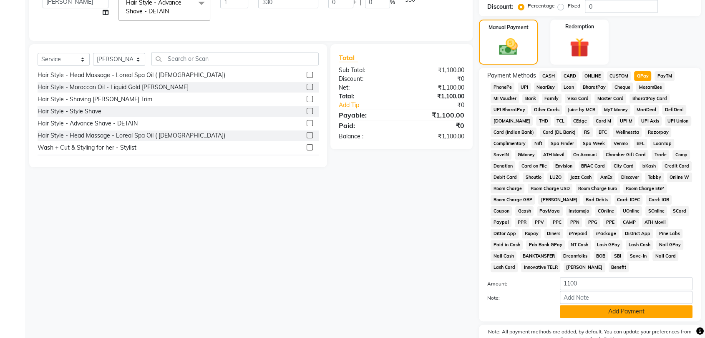
click at [627, 306] on button "Add Payment" at bounding box center [625, 311] width 133 height 13
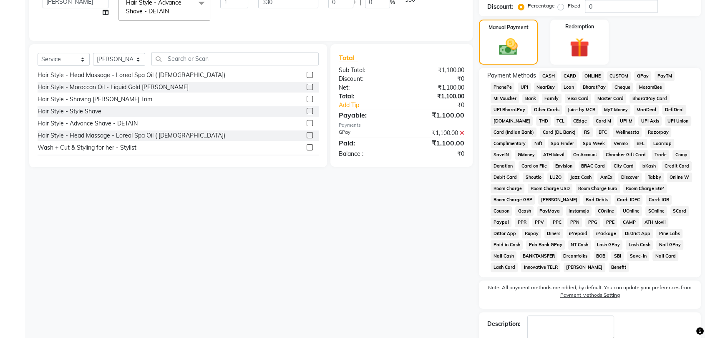
scroll to position [232, 0]
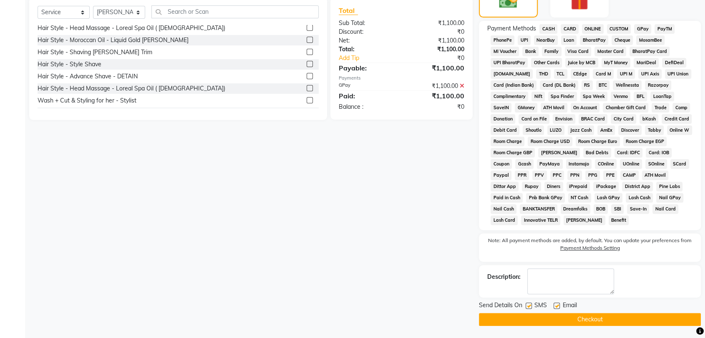
click at [591, 318] on button "Checkout" at bounding box center [590, 319] width 222 height 13
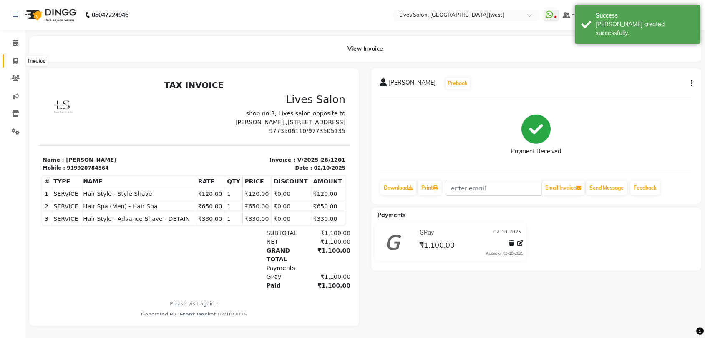
click at [15, 58] on icon at bounding box center [15, 61] width 5 height 6
select select "4342"
select select "service"
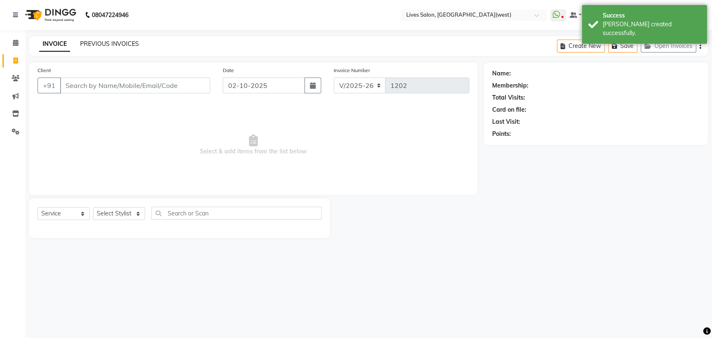
click at [103, 42] on link "PREVIOUS INVOICES" at bounding box center [109, 44] width 59 height 8
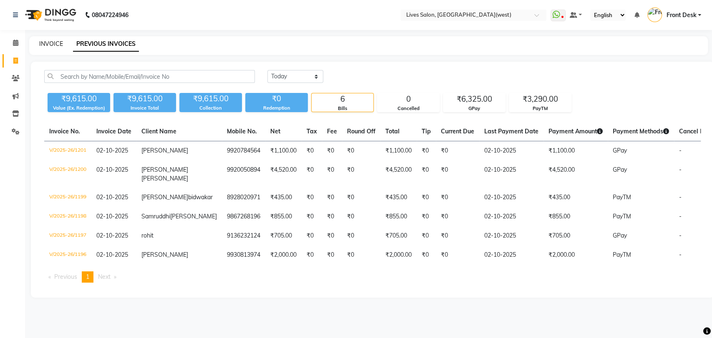
click at [53, 44] on link "INVOICE" at bounding box center [51, 44] width 24 height 8
select select "4342"
select select "service"
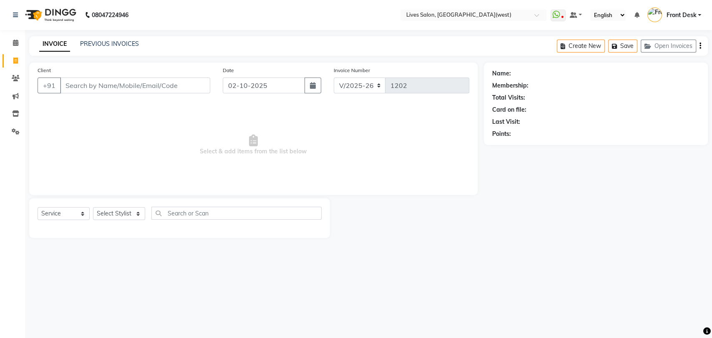
click at [86, 70] on div "Client +91" at bounding box center [123, 83] width 185 height 34
click at [129, 215] on select "Select Stylist [PERSON_NAME] Front Desk [PERSON_NAME] [PERSON_NAME] sameer [PER…" at bounding box center [119, 213] width 52 height 13
select select "92753"
click at [93, 207] on select "Select Stylist [PERSON_NAME] Front Desk [PERSON_NAME] [PERSON_NAME] sameer [PER…" at bounding box center [119, 213] width 52 height 13
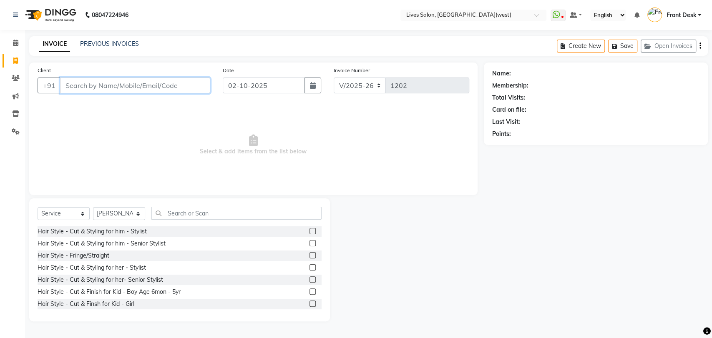
click at [89, 83] on input "Client" at bounding box center [135, 86] width 150 height 16
type input "8888888888"
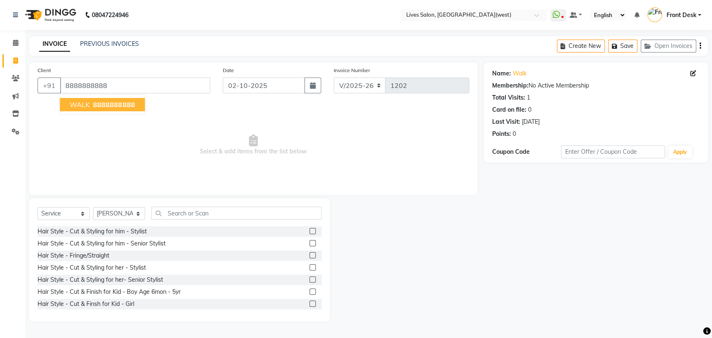
click at [105, 101] on span "8888888888" at bounding box center [114, 104] width 42 height 8
click at [309, 243] on label at bounding box center [312, 243] width 6 height 6
click at [309, 243] on input "checkbox" at bounding box center [311, 243] width 5 height 5
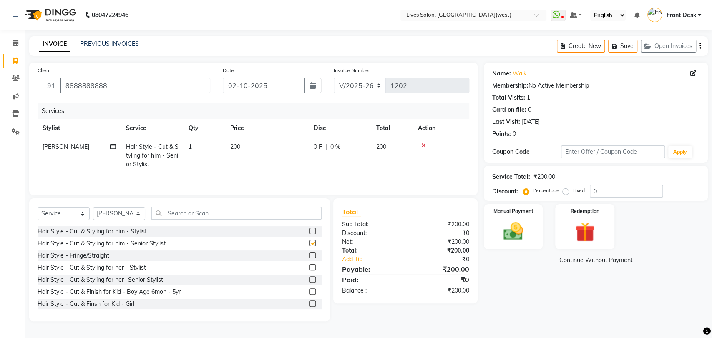
checkbox input "false"
click at [233, 212] on input "text" at bounding box center [236, 213] width 170 height 13
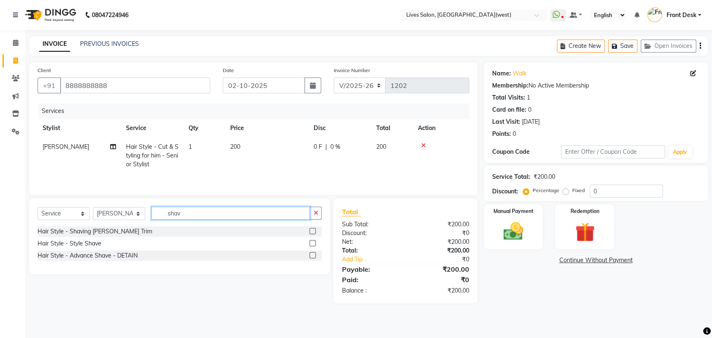
type input "shav"
click at [312, 241] on label at bounding box center [312, 243] width 6 height 6
click at [312, 241] on input "checkbox" at bounding box center [311, 243] width 5 height 5
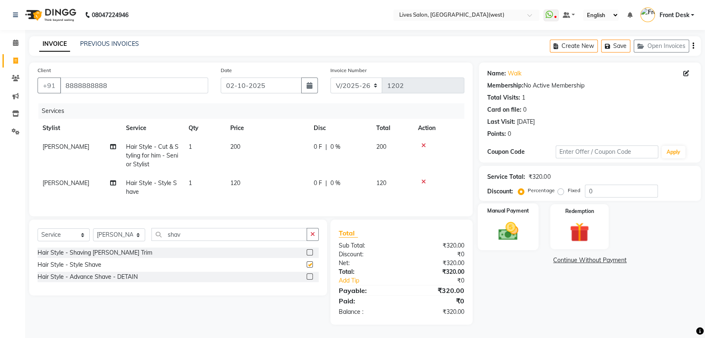
checkbox input "false"
click at [512, 231] on img at bounding box center [508, 231] width 33 height 23
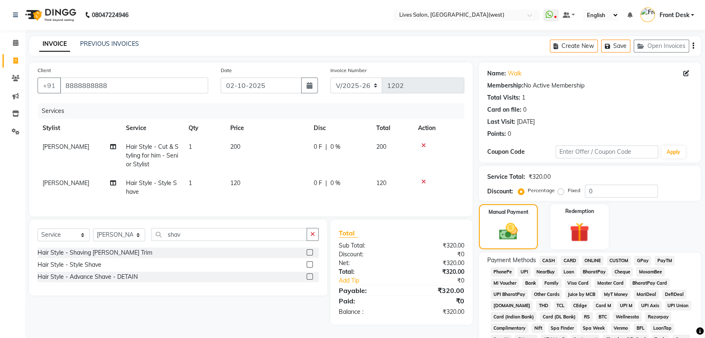
click at [641, 262] on span "GPay" at bounding box center [642, 261] width 17 height 10
click at [545, 260] on span "CASH" at bounding box center [548, 261] width 18 height 10
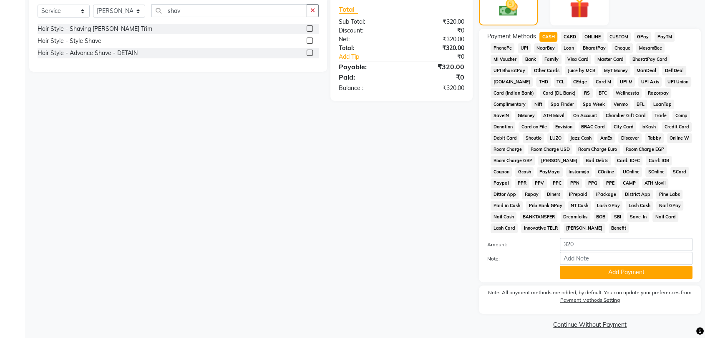
scroll to position [226, 0]
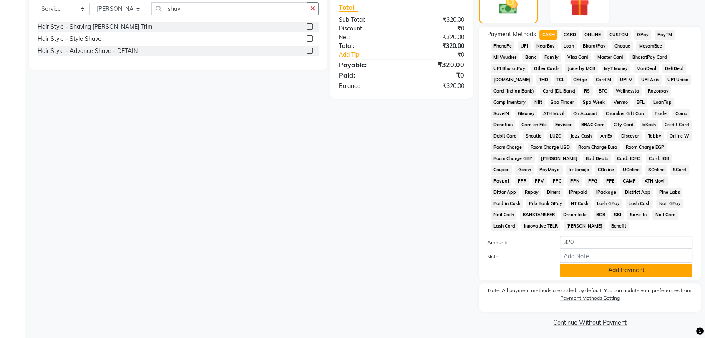
click at [603, 274] on button "Add Payment" at bounding box center [625, 270] width 133 height 13
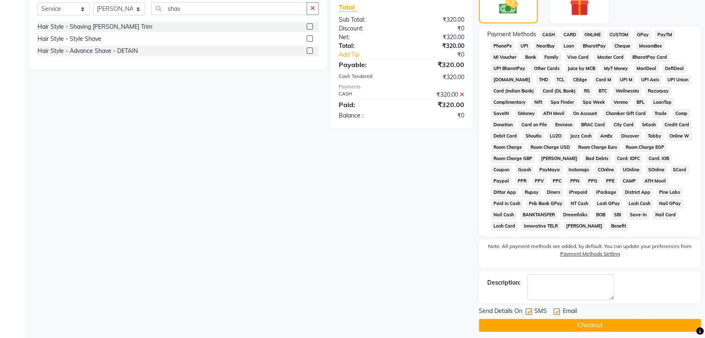
click at [587, 323] on button "Checkout" at bounding box center [590, 325] width 222 height 13
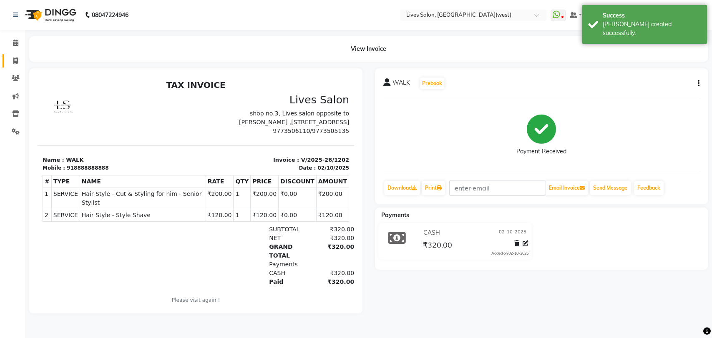
click at [16, 61] on icon at bounding box center [15, 61] width 5 height 6
select select "4342"
select select "service"
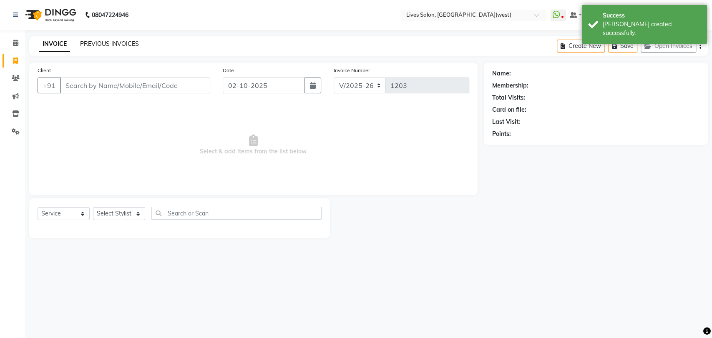
click at [126, 40] on link "PREVIOUS INVOICES" at bounding box center [109, 44] width 59 height 8
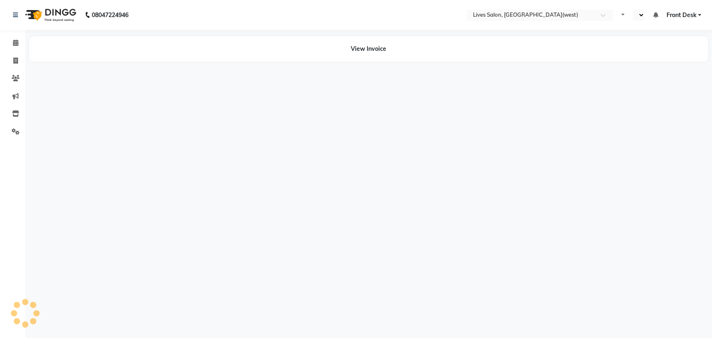
select select "en"
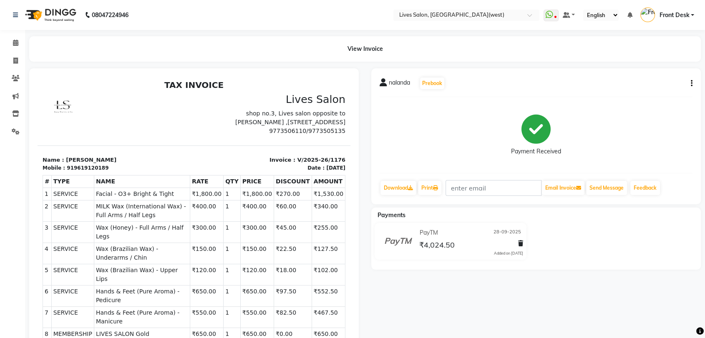
click at [690, 84] on icon "button" at bounding box center [691, 83] width 2 height 0
click at [634, 96] on div "Edit Invoice" at bounding box center [649, 94] width 57 height 10
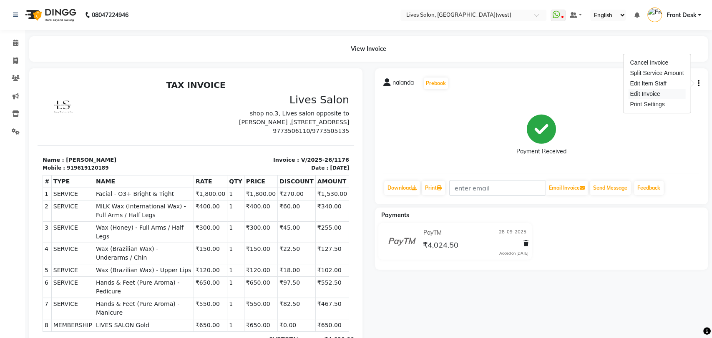
select select "service"
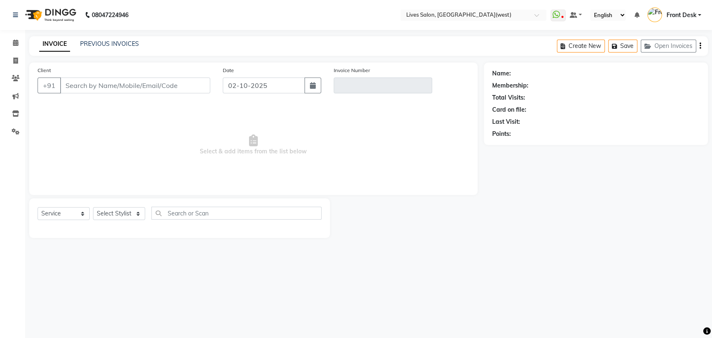
type input "9619120189"
type input "V/2025-26/1176"
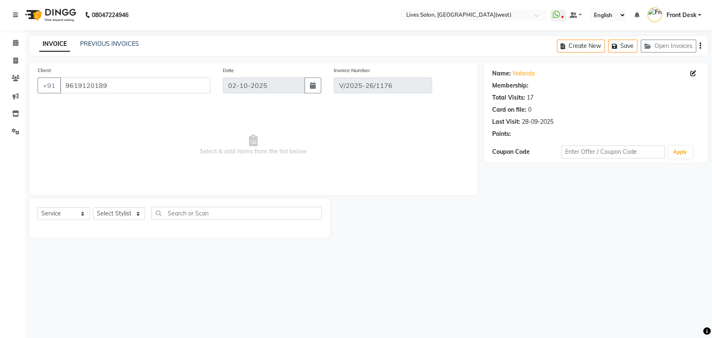
select select "1: Object"
type input "28-09-2025"
select select "select"
